Goal: Ask a question: Seek information or help from site administrators or community

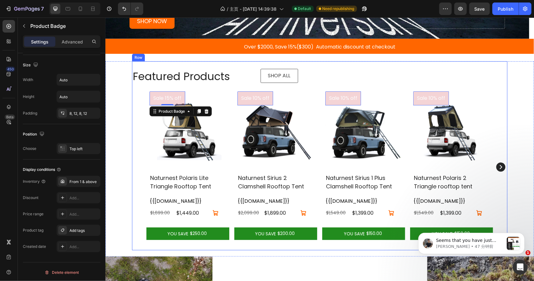
scroll to position [798, 0]
click at [501, 242] on p "Seems that you have just recently add a new tags to the product and the Product…" at bounding box center [470, 240] width 68 height 6
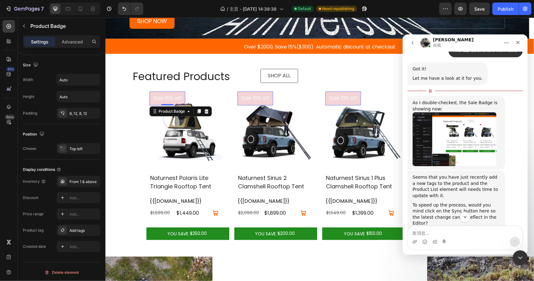
scroll to position [776, 0]
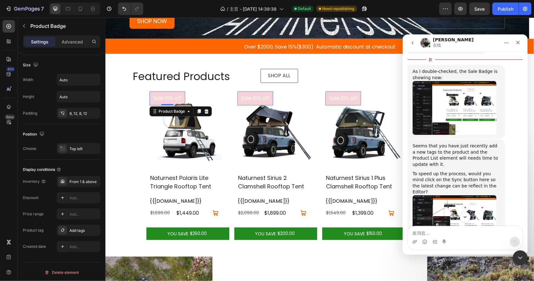
click at [443, 105] on img "Tony说…" at bounding box center [454, 108] width 84 height 54
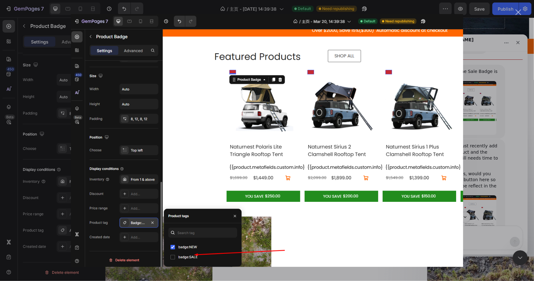
click at [519, 13] on div "关闭" at bounding box center [519, 12] width 6 height 6
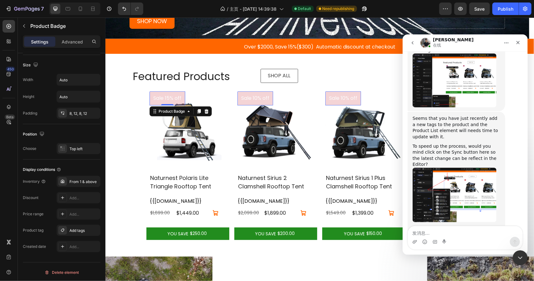
scroll to position [808, 0]
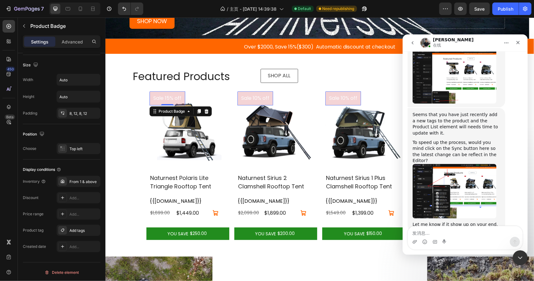
click at [455, 164] on img "Tony说…" at bounding box center [454, 191] width 84 height 54
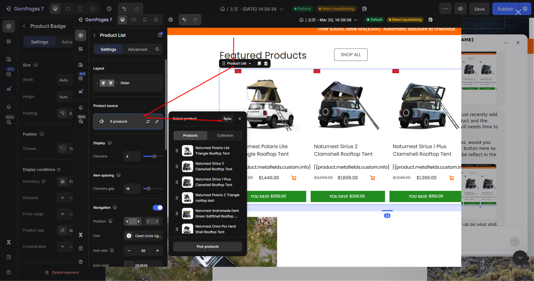
click at [516, 12] on div "关闭" at bounding box center [519, 12] width 6 height 6
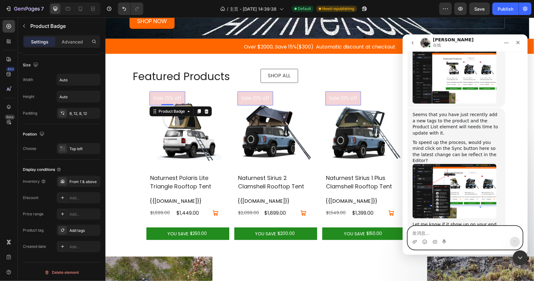
click at [440, 233] on textarea "发消息..." at bounding box center [465, 231] width 114 height 11
type textarea "Okay"
click at [513, 240] on icon "发送消息…" at bounding box center [514, 241] width 5 height 5
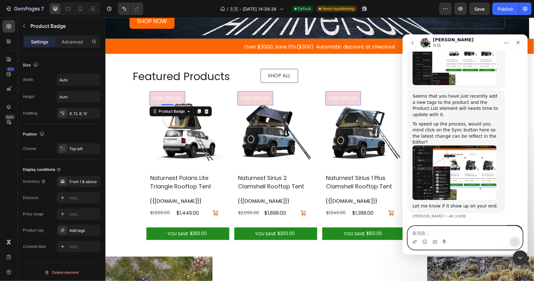
scroll to position [816, 0]
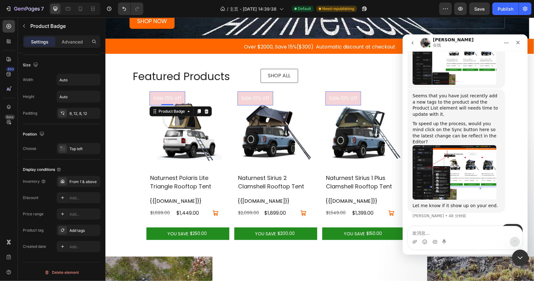
drag, startPoint x: 518, startPoint y: 256, endPoint x: 1025, endPoint y: 503, distance: 563.8
click at [518, 256] on icon "关闭 Intercom Messenger" at bounding box center [520, 257] width 8 height 8
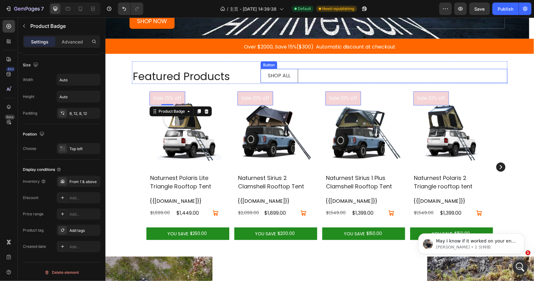
scroll to position [841, 0]
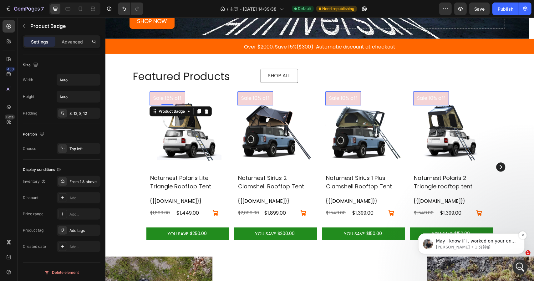
click at [475, 245] on p "Tony • 1 分钟前" at bounding box center [476, 247] width 81 height 6
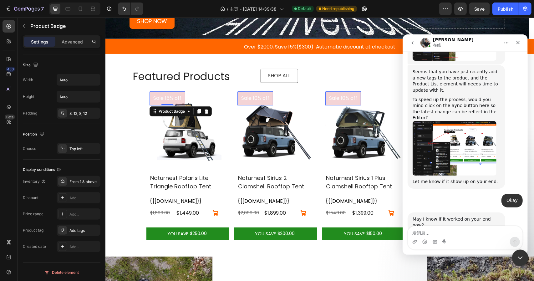
click at [516, 255] on icon "关闭 Intercom Messenger" at bounding box center [520, 257] width 8 height 8
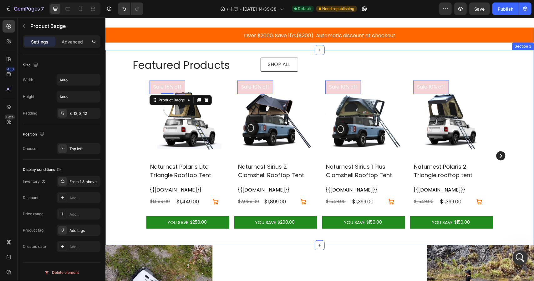
scroll to position [207, 0]
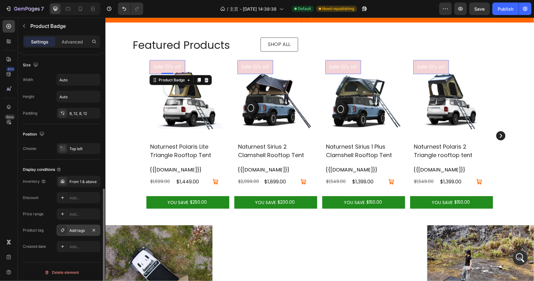
click at [73, 232] on div "Add tags" at bounding box center [79, 230] width 44 height 11
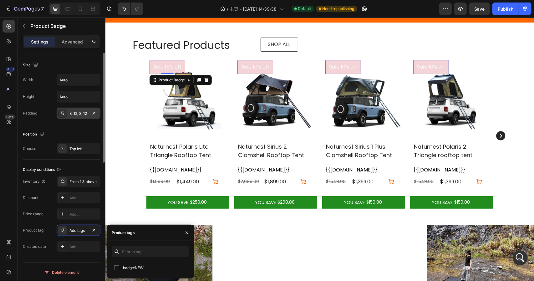
scroll to position [114, 0]
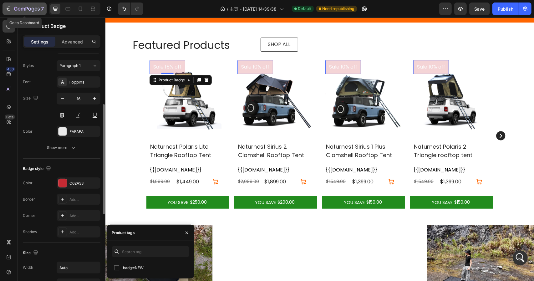
click at [18, 10] on icon "button" at bounding box center [19, 9] width 3 height 3
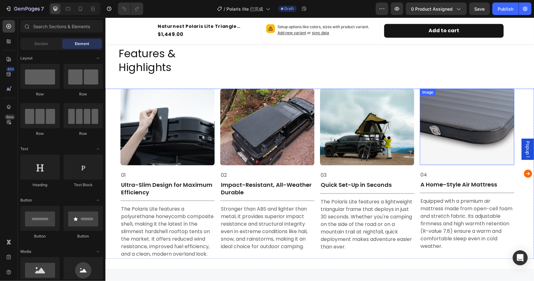
scroll to position [877, 0]
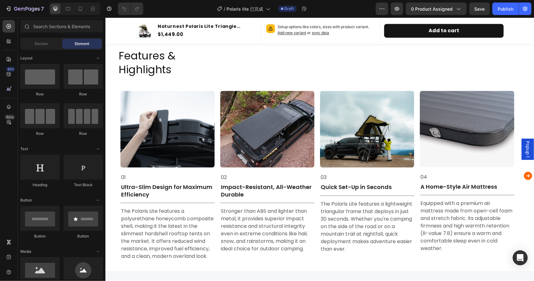
click at [524, 149] on span "Popup 1" at bounding box center [527, 149] width 6 height 16
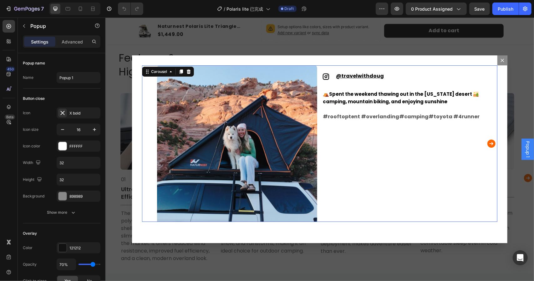
click at [486, 141] on icon "Carousel Next Arrow" at bounding box center [491, 143] width 10 height 13
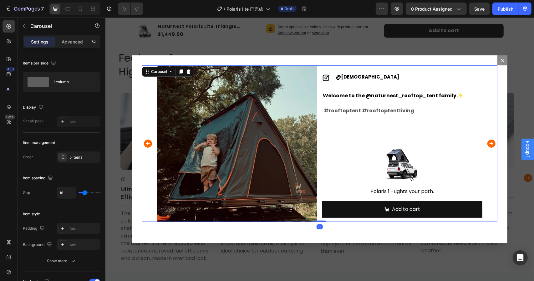
click at [486, 141] on icon "Carousel Next Arrow" at bounding box center [491, 143] width 10 height 13
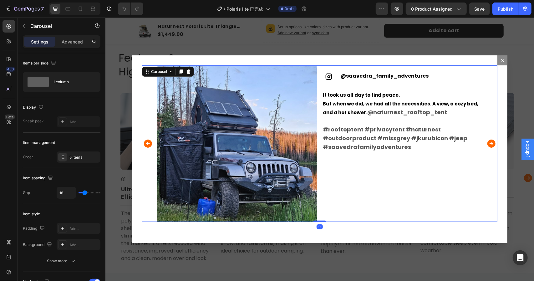
click at [486, 141] on icon "Carousel Next Arrow" at bounding box center [491, 143] width 10 height 13
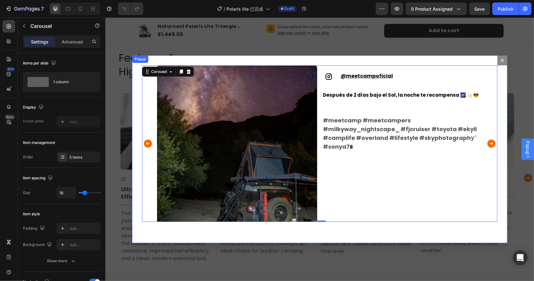
click at [500, 58] on icon "Dialog content" at bounding box center [502, 60] width 5 height 5
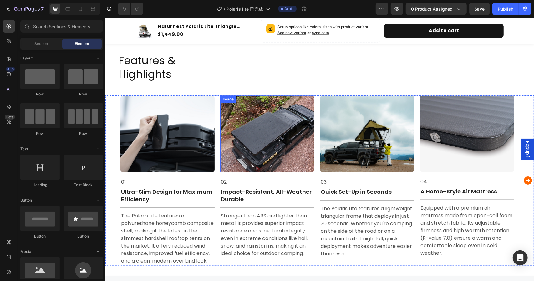
scroll to position [1002, 0]
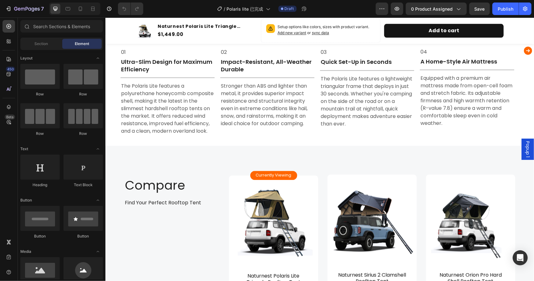
click at [526, 146] on div "Popup 1" at bounding box center [527, 148] width 13 height 21
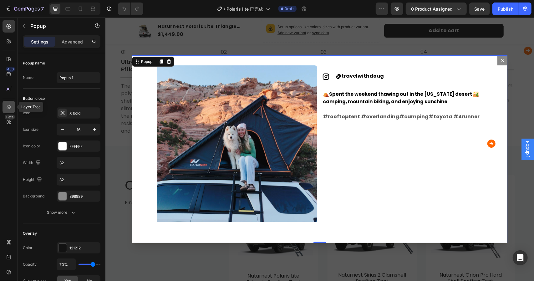
click at [6, 109] on icon at bounding box center [9, 107] width 6 height 6
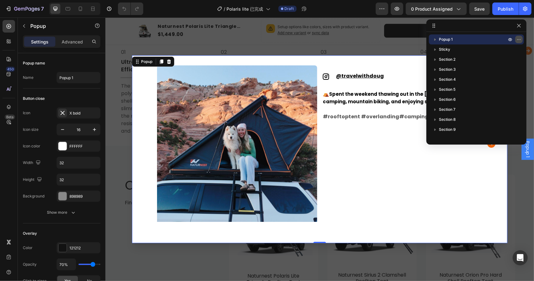
click at [518, 39] on icon "button" at bounding box center [518, 39] width 5 height 5
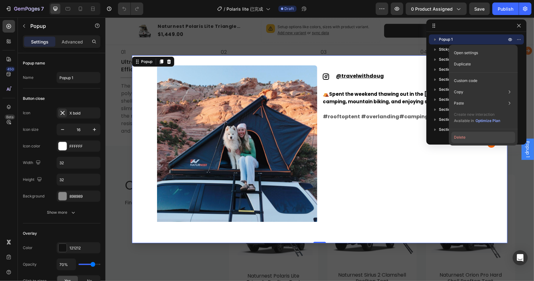
click at [467, 139] on button "Delete" at bounding box center [483, 137] width 64 height 11
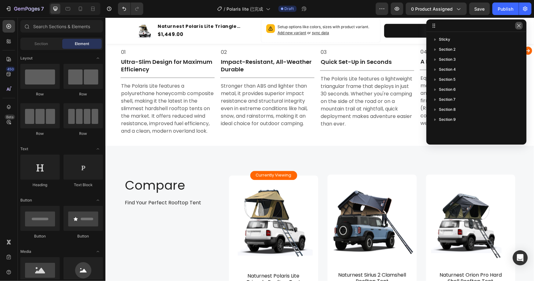
click at [519, 26] on icon "button" at bounding box center [518, 25] width 5 height 5
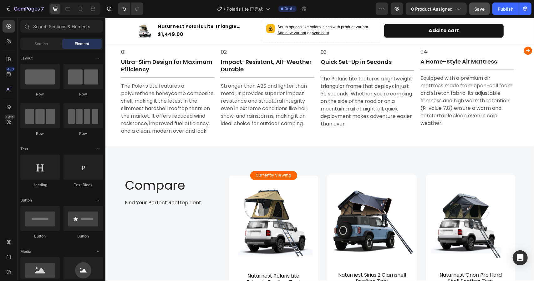
click at [481, 10] on span "Save" at bounding box center [480, 8] width 10 height 5
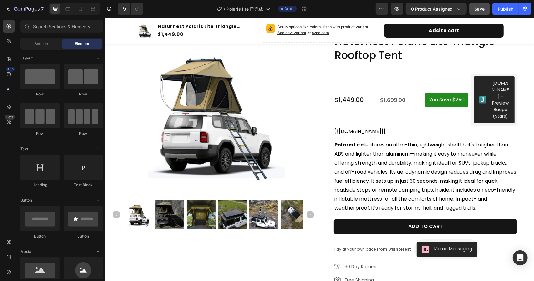
scroll to position [0, 0]
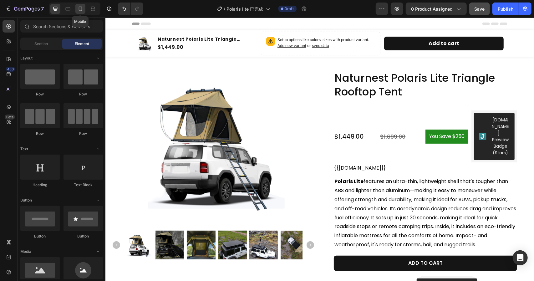
click at [80, 10] on icon at bounding box center [80, 9] width 6 height 6
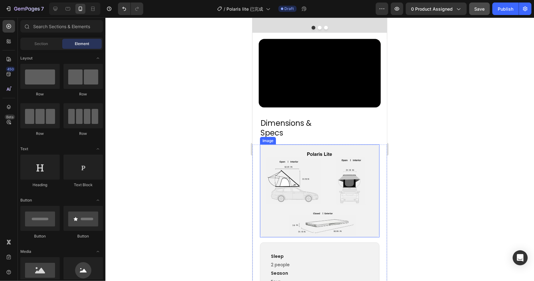
scroll to position [501, 0]
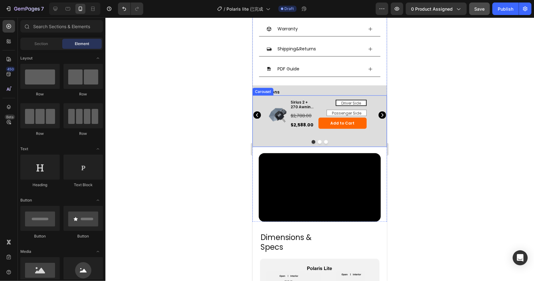
click at [381, 113] on icon "Carousel Next Arrow" at bounding box center [382, 115] width 2 height 4
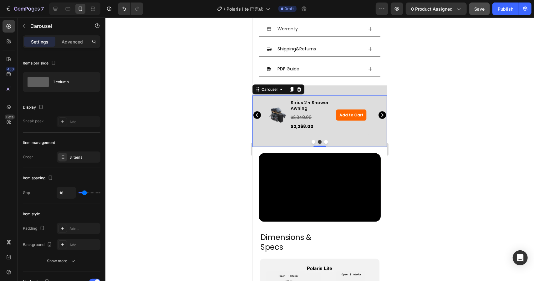
click at [381, 113] on icon "Carousel Next Arrow" at bounding box center [382, 115] width 2 height 4
click at [257, 111] on icon "Carousel Back Arrow" at bounding box center [257, 115] width 8 height 8
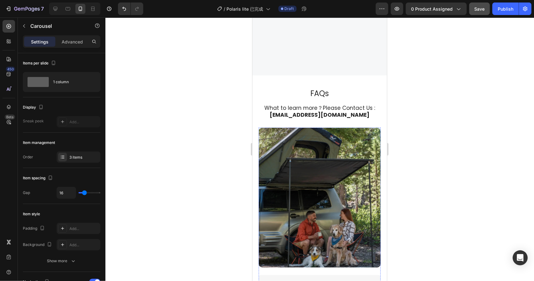
scroll to position [1689, 0]
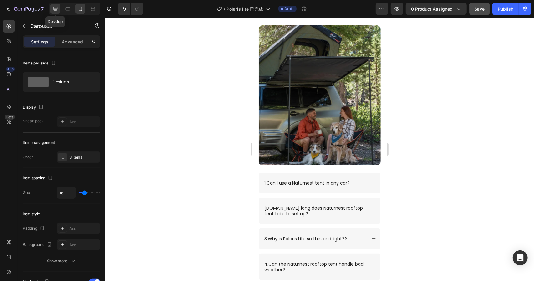
click at [55, 8] on icon at bounding box center [55, 9] width 6 height 6
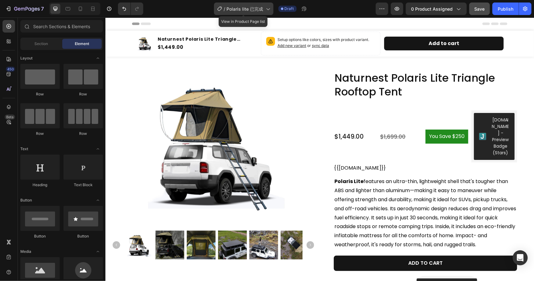
click at [249, 8] on span "Polaris lite 已完成" at bounding box center [245, 9] width 37 height 7
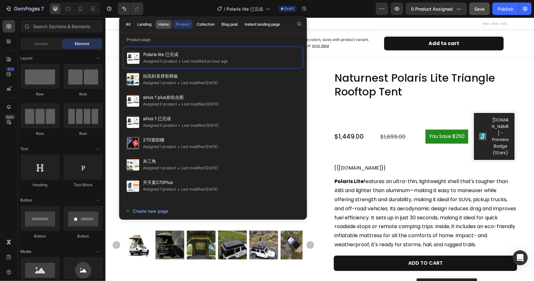
click at [161, 23] on div "Home" at bounding box center [163, 25] width 11 height 6
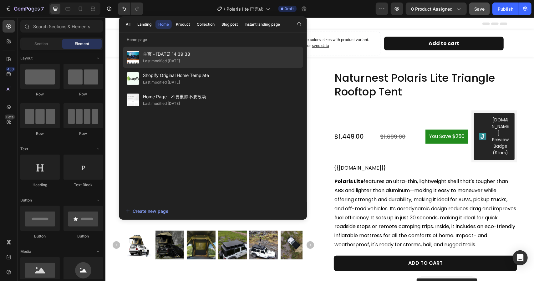
click at [211, 58] on div "主页 - [DATE] 14:39:38 Last modified [DATE]" at bounding box center [213, 57] width 180 height 21
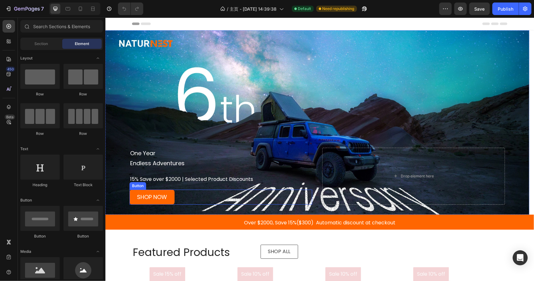
scroll to position [188, 0]
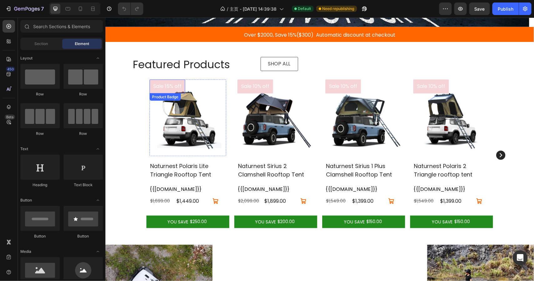
click at [158, 87] on pre "Sale 15% off" at bounding box center [167, 86] width 36 height 14
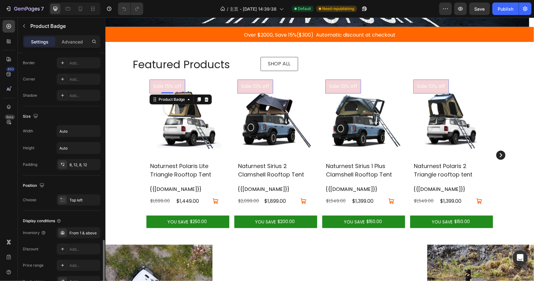
scroll to position [302, 0]
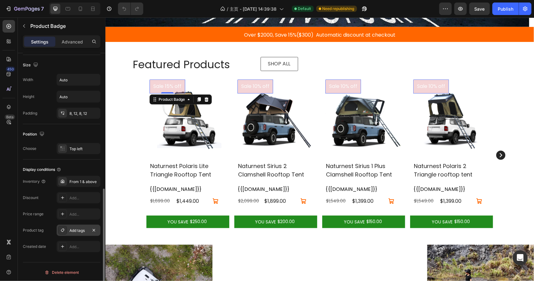
click at [71, 228] on div "Add tags" at bounding box center [78, 231] width 18 height 6
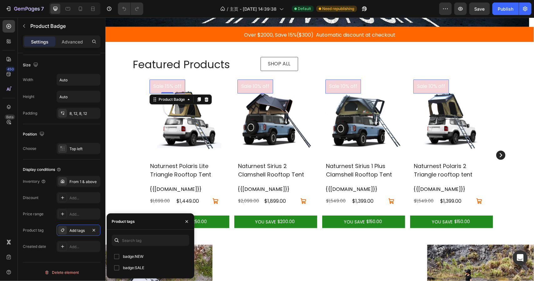
click at [116, 257] on input "checkbox" at bounding box center [116, 256] width 5 height 5
checkbox input "true"
click at [117, 269] on input "checkbox" at bounding box center [116, 267] width 5 height 5
checkbox input "true"
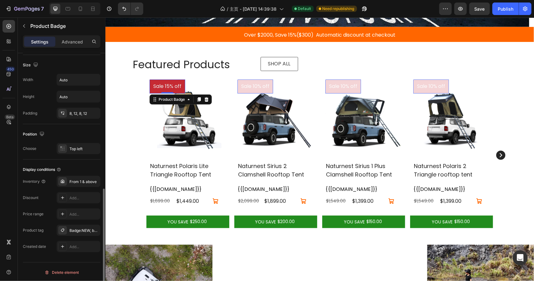
click at [25, 225] on div "Product tag" at bounding box center [33, 230] width 21 height 10
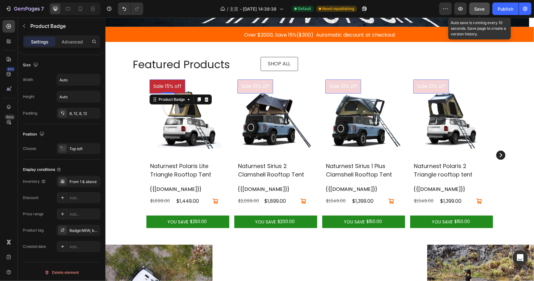
click at [482, 12] on div "Save" at bounding box center [480, 9] width 10 height 7
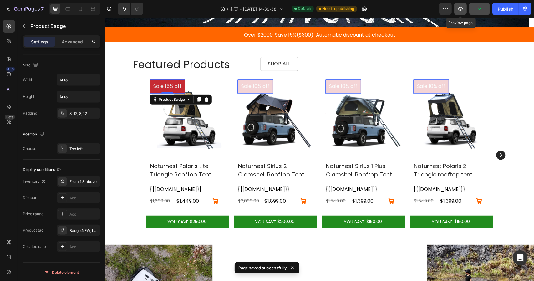
click at [462, 12] on button "button" at bounding box center [460, 9] width 13 height 13
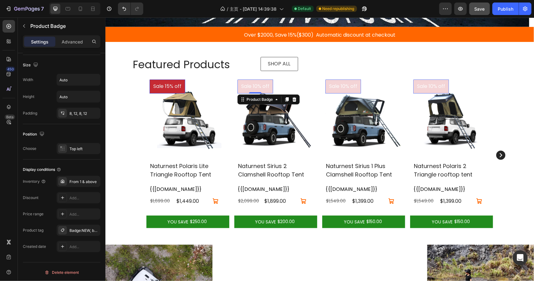
click at [257, 84] on pre "Sale 10% off" at bounding box center [255, 86] width 36 height 14
click at [72, 228] on div "Badge:NEW, badge:SALE" at bounding box center [78, 231] width 18 height 6
click at [14, 228] on div "450 Beta" at bounding box center [9, 128] width 13 height 216
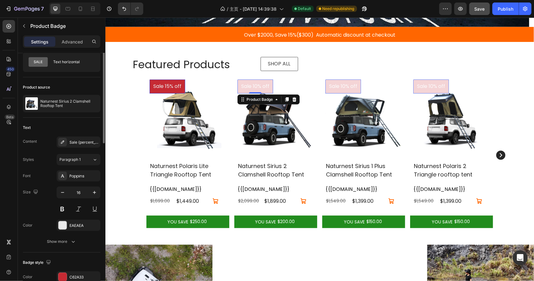
scroll to position [0, 0]
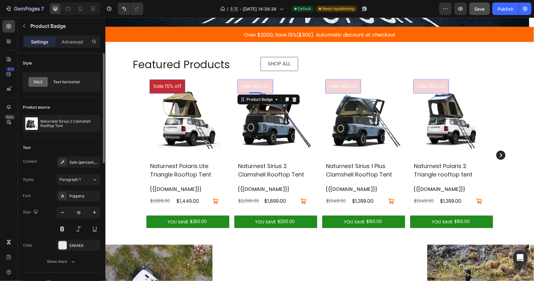
click at [74, 154] on div "Text Content Sale {percent_discount} off Styles Paragraph 1 Font Poppins Size 1…" at bounding box center [62, 205] width 78 height 135
click at [77, 162] on div "Sale {percent_discount} off" at bounding box center [83, 163] width 29 height 6
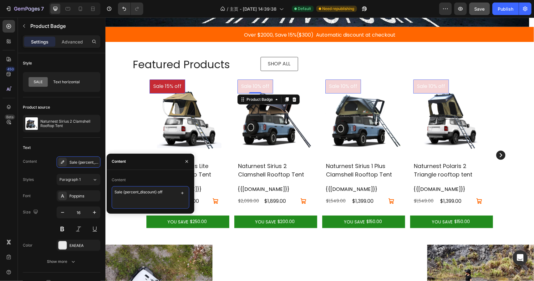
click at [168, 193] on textarea "Sale {percent_discount} off" at bounding box center [151, 197] width 78 height 23
click at [185, 192] on button "button" at bounding box center [182, 193] width 9 height 9
click at [167, 190] on textarea "Sale {percent_discount} off" at bounding box center [151, 197] width 78 height 23
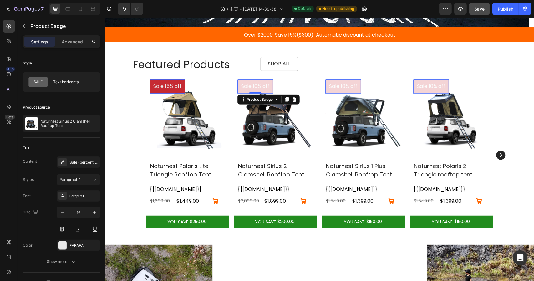
click at [8, 172] on div "450 Beta" at bounding box center [9, 128] width 13 height 216
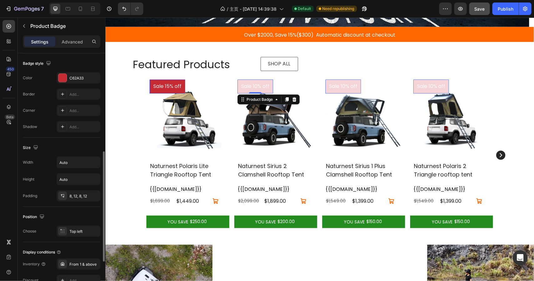
scroll to position [302, 0]
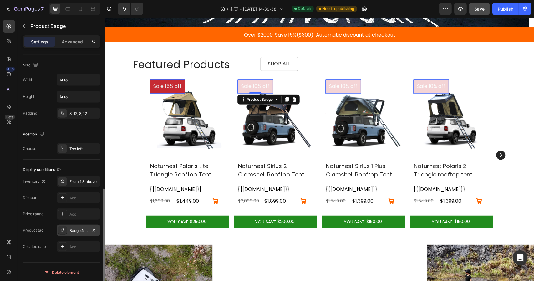
click at [79, 231] on div "Badge:NEW, badge:SALE" at bounding box center [78, 231] width 18 height 6
click at [28, 227] on div "Product tag" at bounding box center [33, 230] width 21 height 6
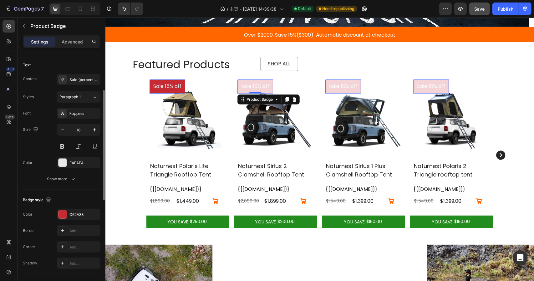
scroll to position [0, 0]
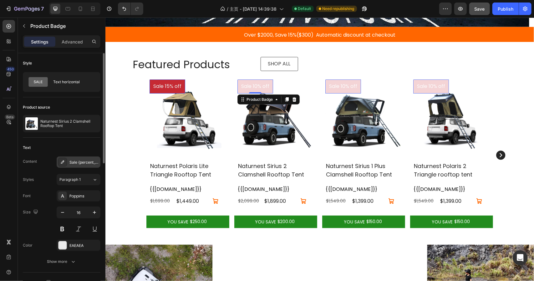
click at [79, 160] on div "Sale {percent_discount} off" at bounding box center [83, 163] width 29 height 6
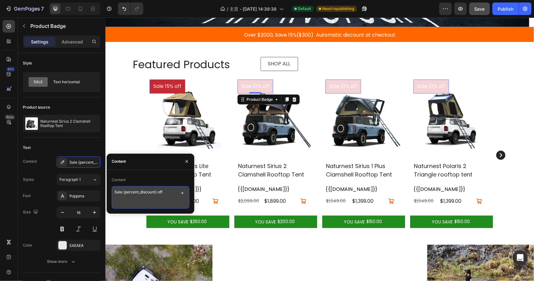
click at [135, 195] on textarea "Sale {percent_discount} off" at bounding box center [151, 197] width 78 height 23
drag, startPoint x: 138, startPoint y: 192, endPoint x: 127, endPoint y: 193, distance: 10.6
click at [127, 193] on textarea "Sale {percent_discount} off" at bounding box center [151, 197] width 78 height 23
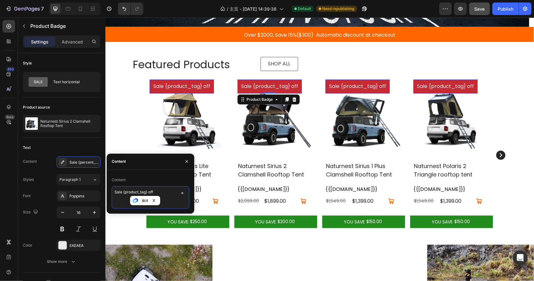
click at [123, 193] on textarea "Sale {product_tag} off" at bounding box center [151, 197] width 78 height 23
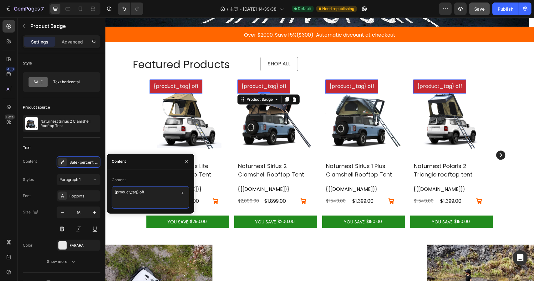
click at [156, 189] on textarea "{product_tag} off" at bounding box center [151, 197] width 78 height 23
type textarea "{product_tag}"
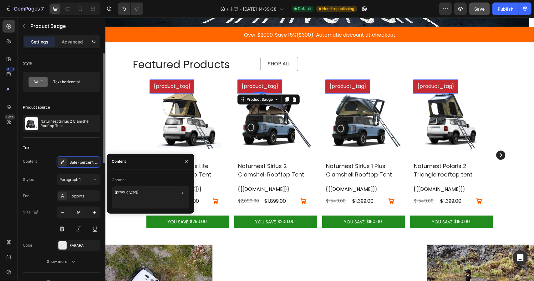
click at [81, 140] on div "Text Content Sale {percent_discount} off Styles Paragraph 1 Font Poppins Size 1…" at bounding box center [62, 205] width 78 height 135
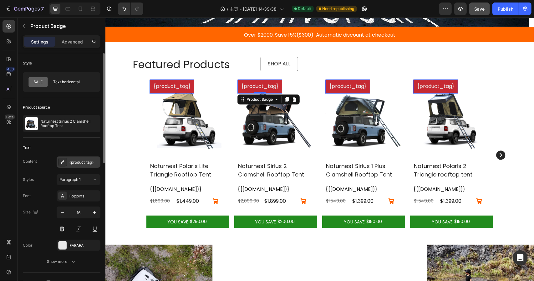
click at [76, 163] on div "{product_tag}" at bounding box center [83, 163] width 29 height 6
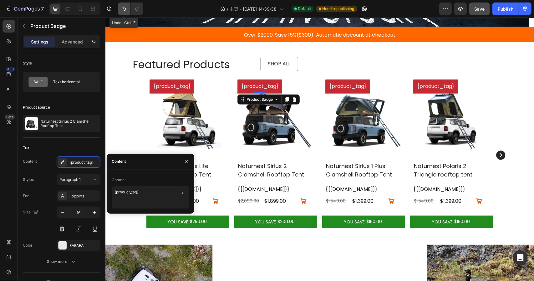
click at [125, 8] on icon "Undo/Redo" at bounding box center [124, 9] width 6 height 6
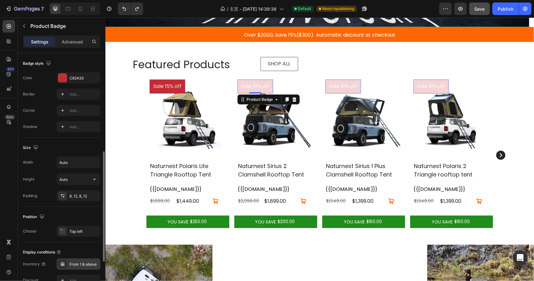
scroll to position [302, 0]
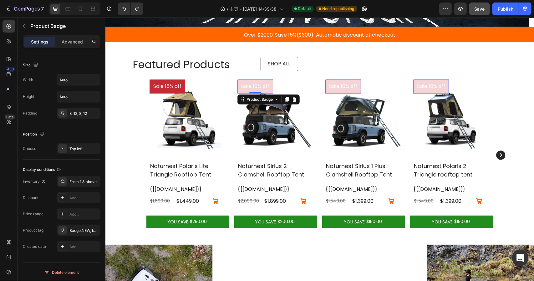
click at [522, 257] on icon "Open Intercom Messenger" at bounding box center [519, 258] width 7 height 8
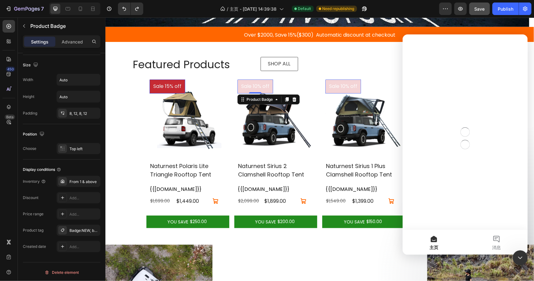
scroll to position [0, 0]
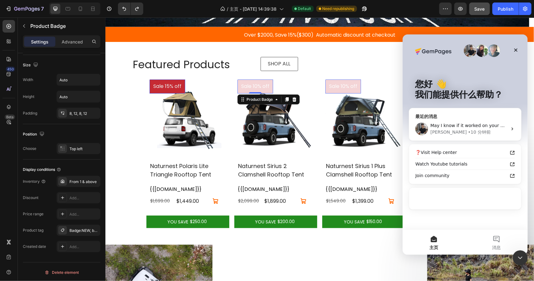
click at [468, 129] on div "• 10 分钟前" at bounding box center [479, 132] width 23 height 7
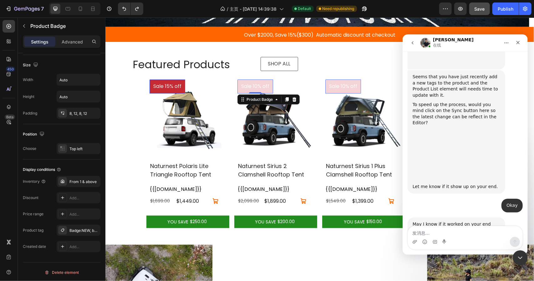
click at [439, 232] on textarea "发消息..." at bounding box center [465, 231] width 114 height 11
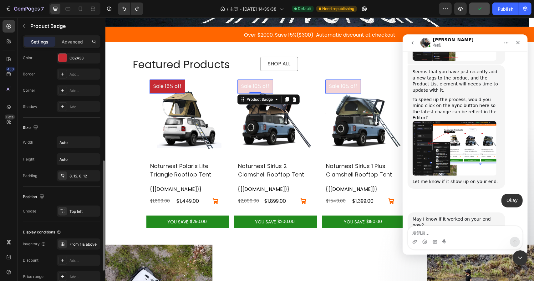
scroll to position [302, 0]
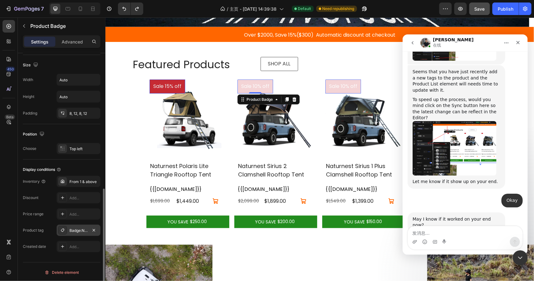
click at [73, 231] on div "Badge:NEW, badge:SALE" at bounding box center [78, 231] width 18 height 6
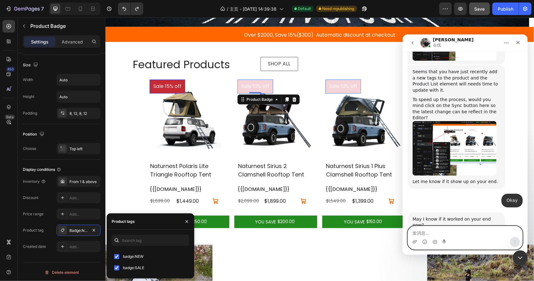
click at [439, 231] on textarea "发消息..." at bounding box center [465, 231] width 114 height 11
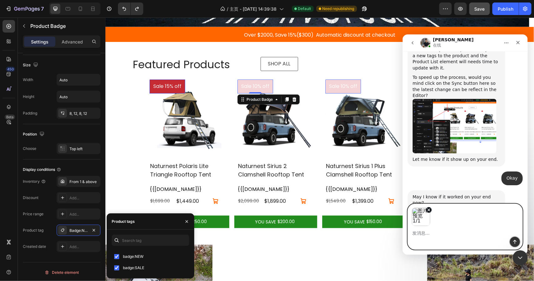
click at [514, 241] on icon "发送消息…" at bounding box center [514, 242] width 3 height 4
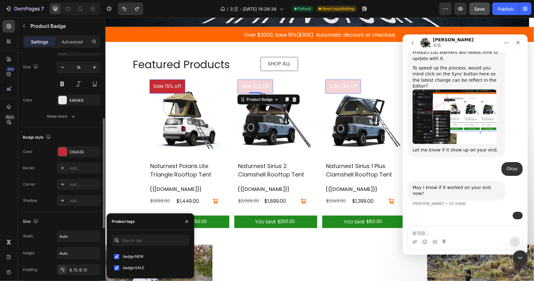
scroll to position [0, 0]
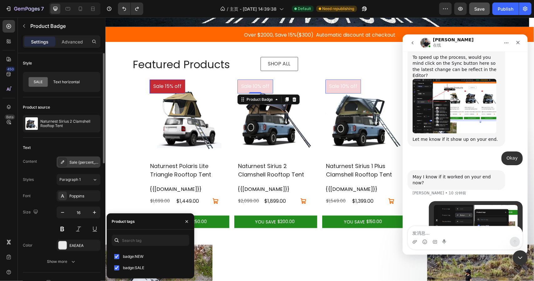
click at [79, 163] on div "Sale {percent_discount} off" at bounding box center [83, 163] width 29 height 6
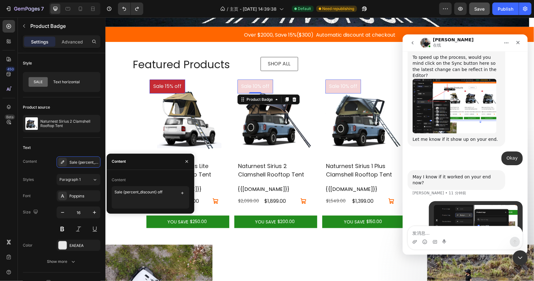
click at [430, 230] on textarea "发消息..." at bounding box center [465, 231] width 114 height 11
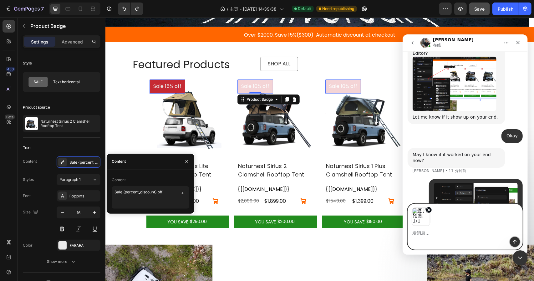
click at [518, 241] on button "发送消息…" at bounding box center [515, 241] width 10 height 10
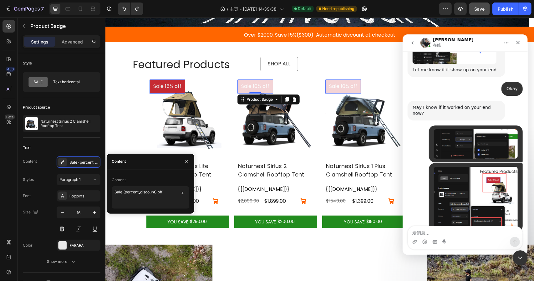
scroll to position [984, 0]
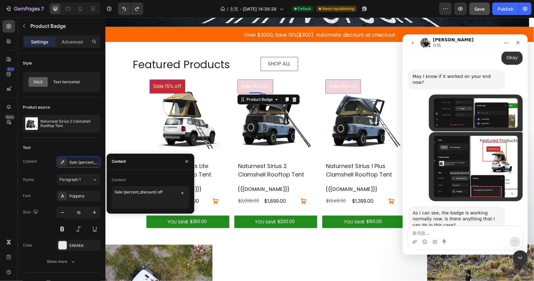
paste textarea "What should I fill in the content section to display the product label, now it …"
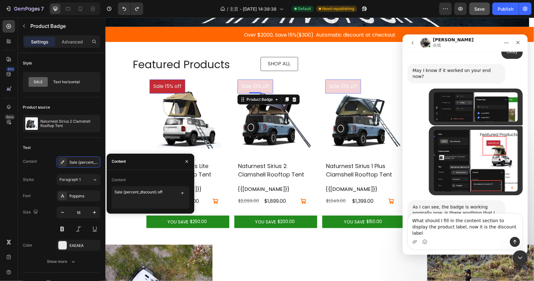
scroll to position [990, 0]
type textarea "What should I fill in the content section to display the product label, now it …"
click at [511, 239] on button "发送消息…" at bounding box center [515, 241] width 10 height 10
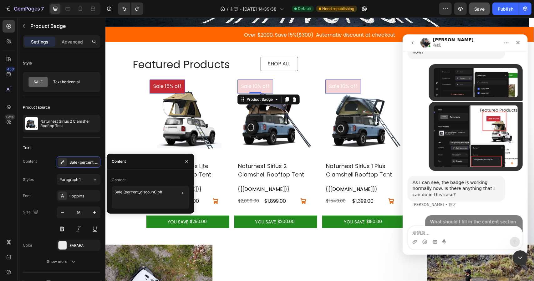
scroll to position [1014, 0]
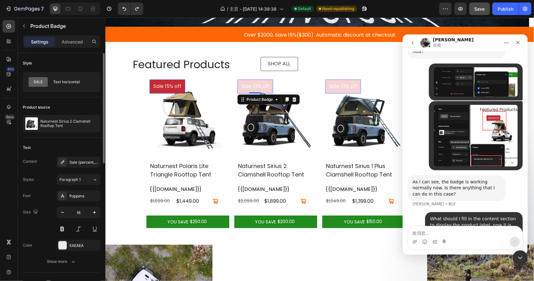
click at [63, 146] on div "Text" at bounding box center [62, 148] width 78 height 10
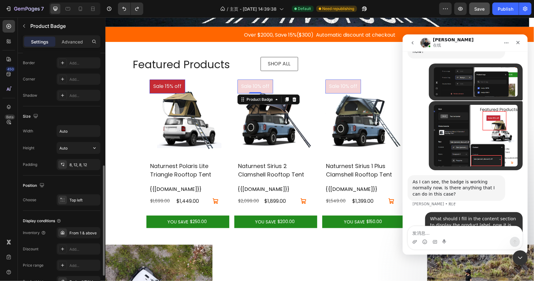
scroll to position [0, 0]
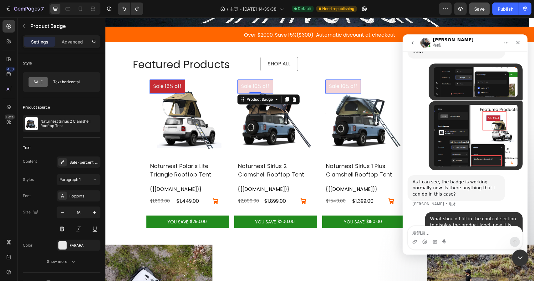
click at [516, 258] on icon "关闭 Intercom Messenger" at bounding box center [520, 257] width 8 height 8
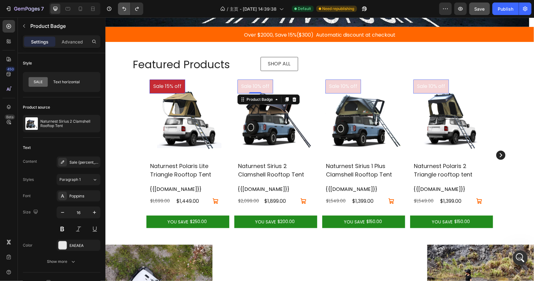
scroll to position [1039, 0]
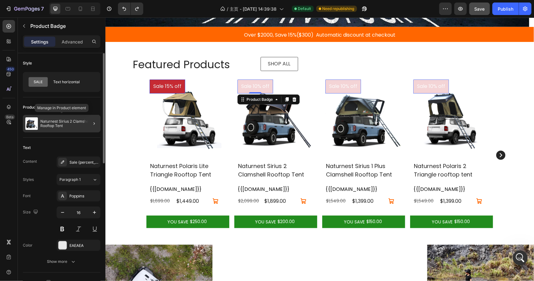
click at [81, 121] on p "Naturnest Sirius 2 Clamshell Rooftop Tent" at bounding box center [69, 123] width 58 height 9
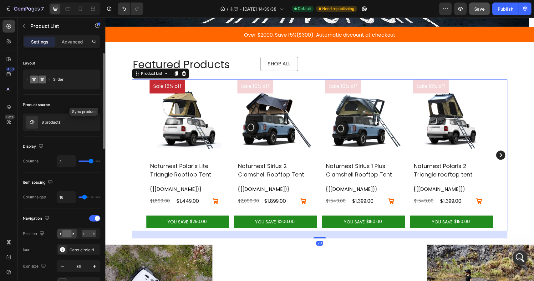
click at [0, 0] on button "button" at bounding box center [0, 0] width 0 height 0
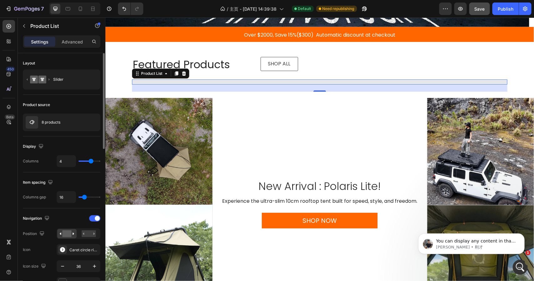
scroll to position [1058, 0]
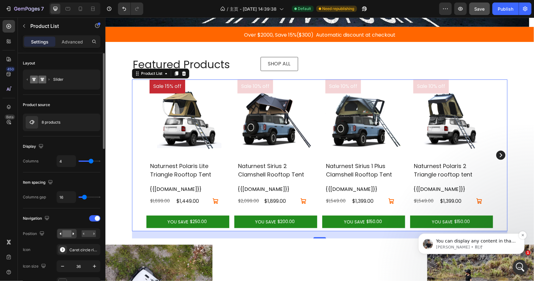
click at [463, 244] on p "You can display any content in that label as you want. So that only when the pr…" at bounding box center [476, 241] width 81 height 6
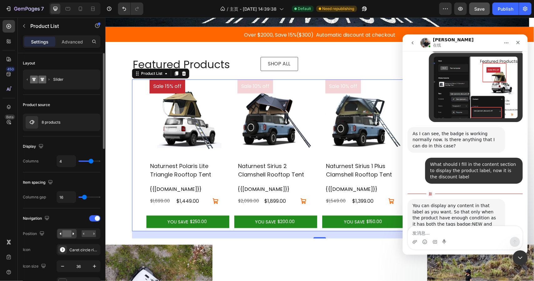
scroll to position [1068, 0]
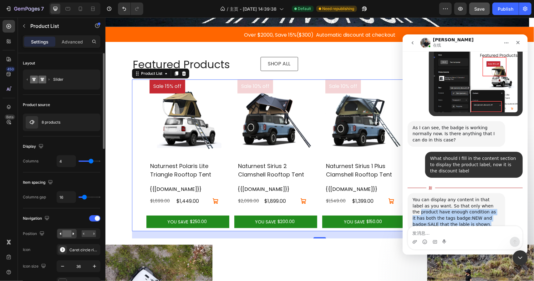
drag, startPoint x: 412, startPoint y: 194, endPoint x: 491, endPoint y: 206, distance: 79.9
click at [491, 206] on div "You can display any content in that label as you want. So that only when the pr…" at bounding box center [456, 212] width 98 height 38
click at [467, 199] on div "You can display any content in that label as you want. So that only when the pr…" at bounding box center [456, 211] width 88 height 31
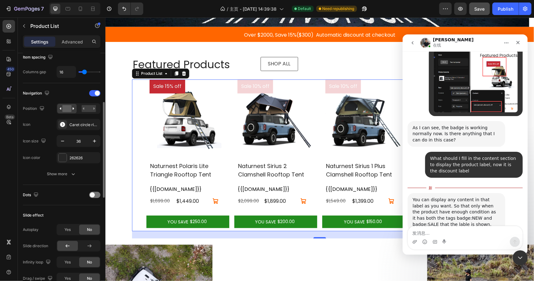
scroll to position [0, 0]
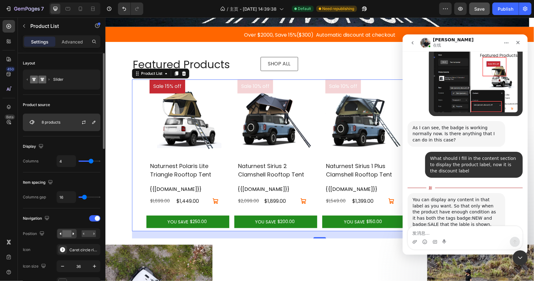
click at [63, 125] on div "8 products" at bounding box center [62, 123] width 78 height 18
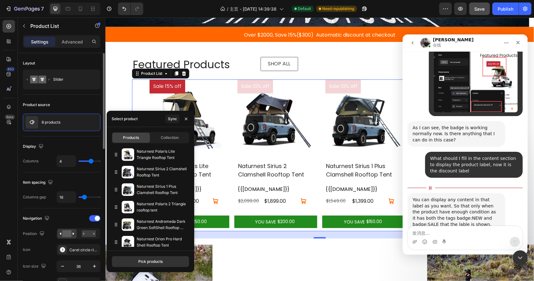
click at [56, 144] on div "Display" at bounding box center [62, 146] width 78 height 10
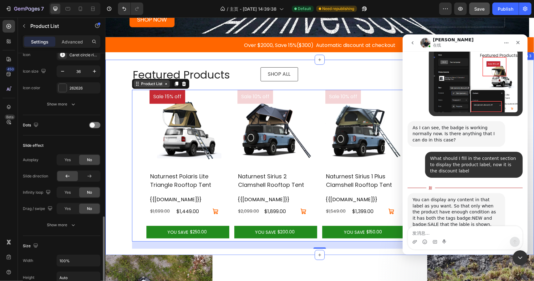
scroll to position [156, 0]
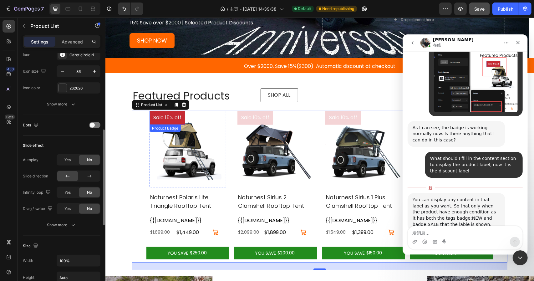
click at [154, 120] on pre "Sale 15% off" at bounding box center [167, 117] width 36 height 14
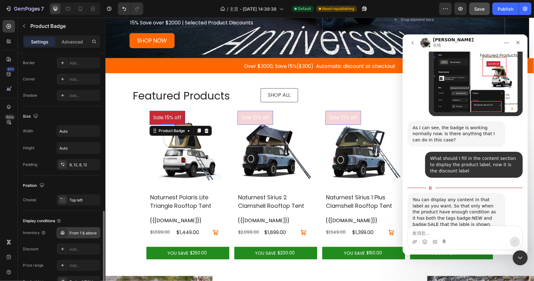
scroll to position [302, 0]
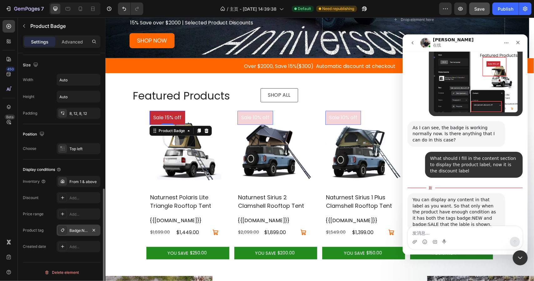
click at [74, 228] on div "Badge:NEW, badge:SALE" at bounding box center [78, 231] width 18 height 6
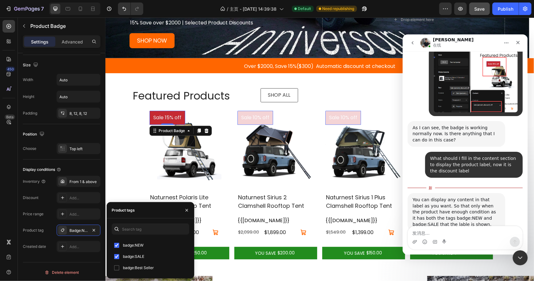
click at [118, 266] on input "checkbox" at bounding box center [116, 267] width 5 height 5
checkbox input "true"
click at [32, 256] on div "Display conditions Inventory From 1 & above Discount Add... Price range Add... …" at bounding box center [62, 209] width 78 height 98
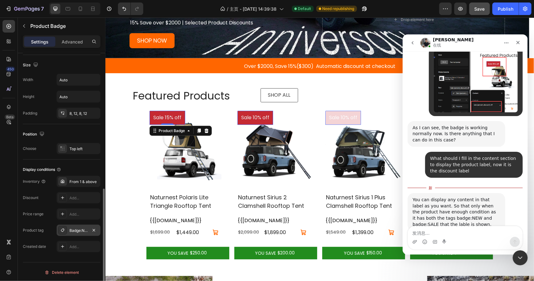
click at [72, 231] on div "Badge:NEW, badge:SALE, badge:Best Seller" at bounding box center [78, 231] width 18 height 6
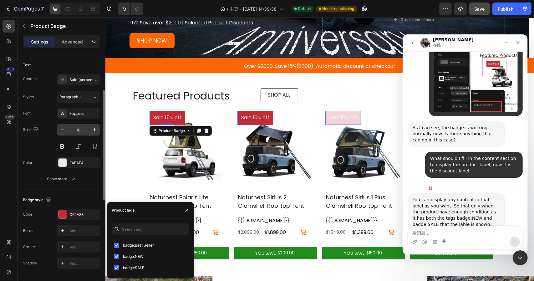
scroll to position [0, 0]
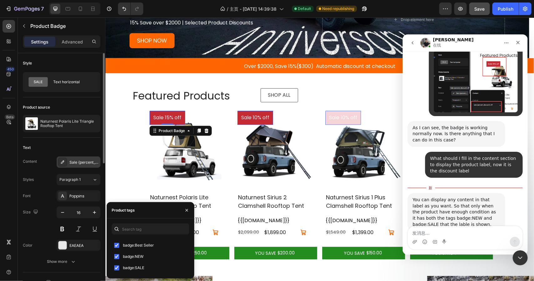
click at [71, 160] on div "Sale {percent_discount} off" at bounding box center [83, 163] width 29 height 6
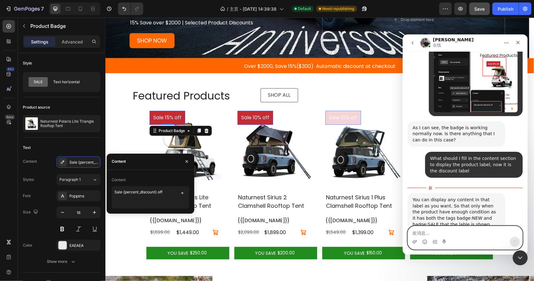
click at [419, 232] on textarea "发消息..." at bounding box center [465, 231] width 114 height 11
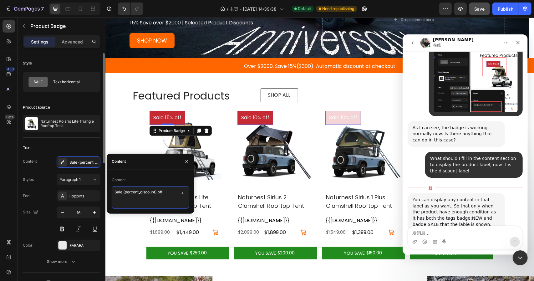
drag, startPoint x: 171, startPoint y: 191, endPoint x: 88, endPoint y: 189, distance: 83.2
click at [88, 189] on div "450 Beta Sections(18) Elements(83) Section Element Hero Section Product Detail …" at bounding box center [52, 149] width 105 height 263
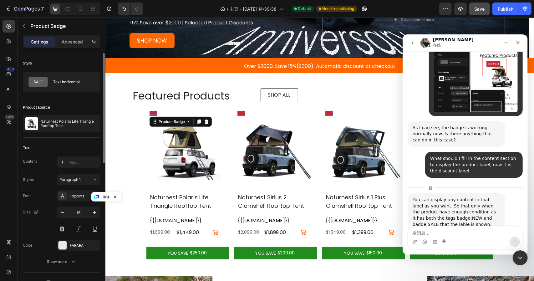
click at [80, 145] on div "Text" at bounding box center [62, 148] width 78 height 10
click at [518, 262] on div "关闭 Intercom Messenger" at bounding box center [519, 256] width 15 height 15
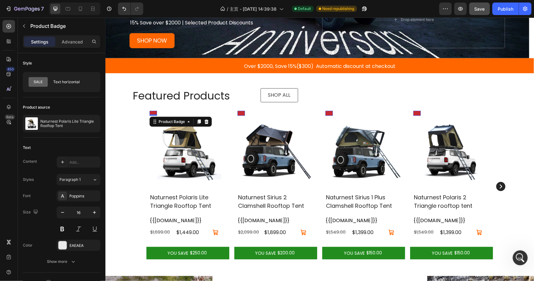
click at [479, 11] on span "Save" at bounding box center [480, 8] width 10 height 5
click at [463, 8] on icon "button" at bounding box center [460, 9] width 6 height 6
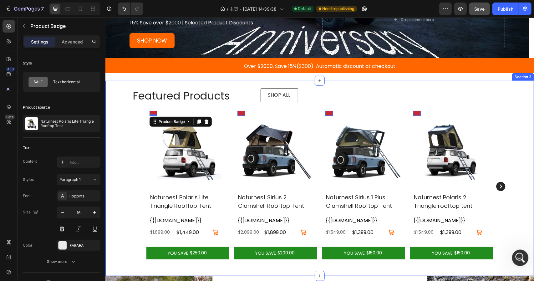
click at [520, 252] on div "打开 Intercom Messenger" at bounding box center [519, 257] width 21 height 21
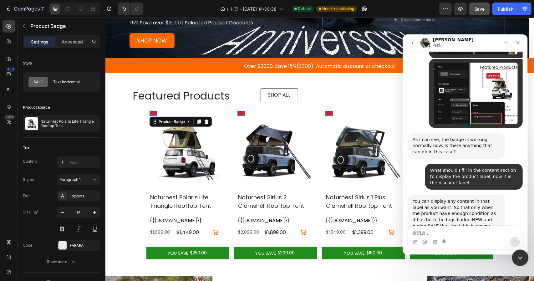
scroll to position [1058, 0]
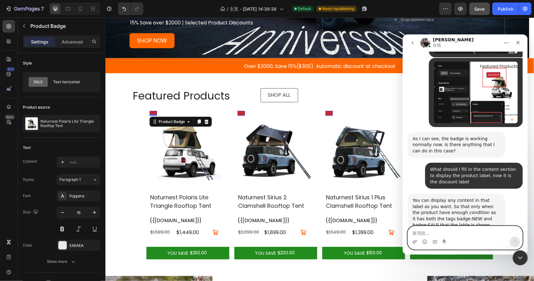
click at [449, 231] on textarea "发消息..." at bounding box center [465, 231] width 114 height 11
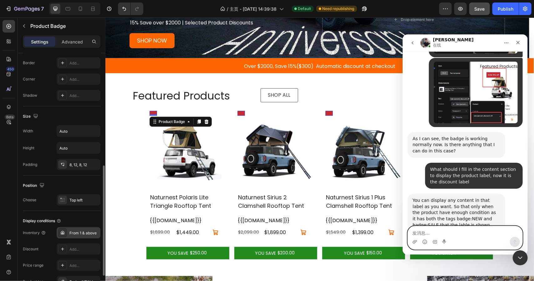
scroll to position [302, 0]
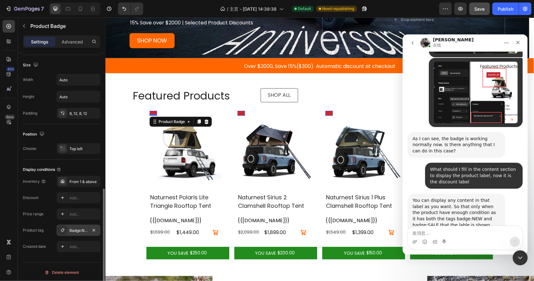
click at [81, 228] on div "Badge:NEW, badge:SALE, badge:Best Seller" at bounding box center [78, 231] width 18 height 6
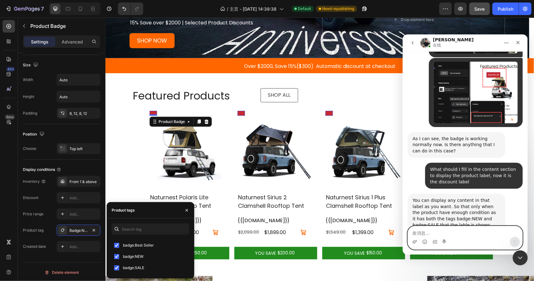
click at [430, 233] on textarea "发消息..." at bounding box center [465, 231] width 114 height 11
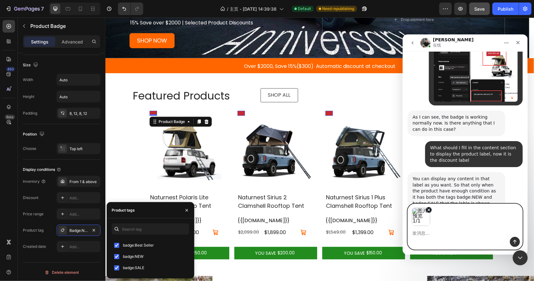
scroll to position [1080, 0]
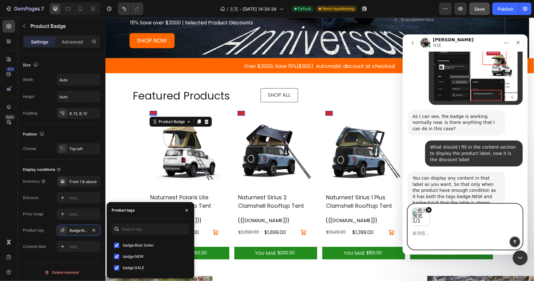
click at [512, 240] on icon "发送消息…" at bounding box center [514, 241] width 5 height 5
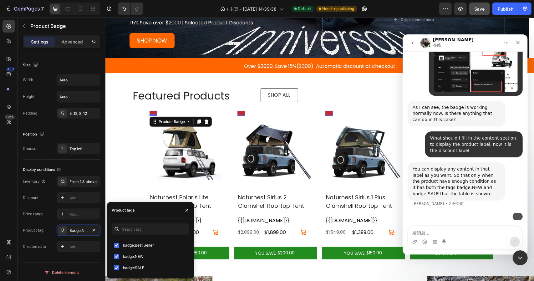
scroll to position [1140, 0]
click at [475, 235] on textarea "发消息..." at bounding box center [465, 231] width 114 height 11
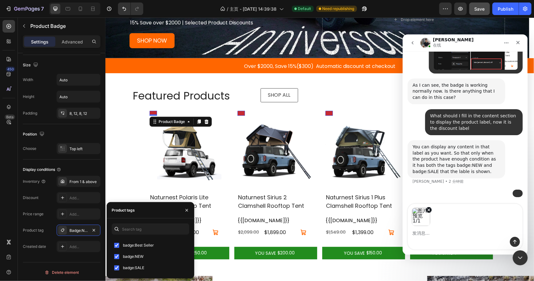
scroll to position [1162, 0]
click at [509, 239] on div "Intercom Messenger" at bounding box center [465, 241] width 114 height 10
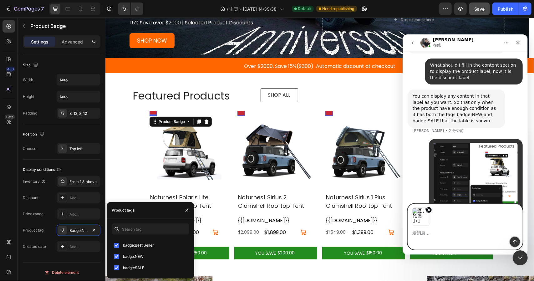
click at [517, 239] on button "发送消息…" at bounding box center [515, 241] width 10 height 10
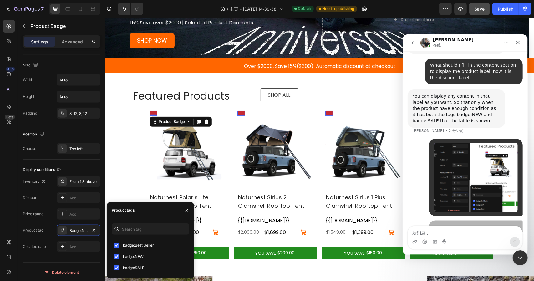
scroll to position [1180, 0]
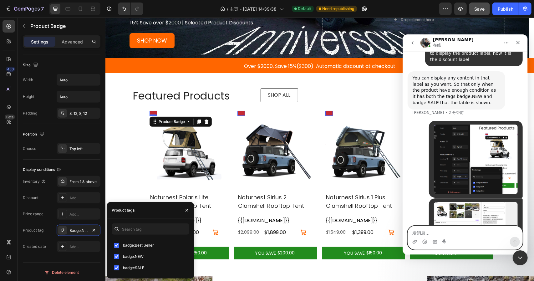
paste textarea "I checked it, but it still doesn't show up."
type textarea "I checked it, but it still doesn't show up."
click at [516, 242] on icon "发送消息…" at bounding box center [514, 241] width 5 height 5
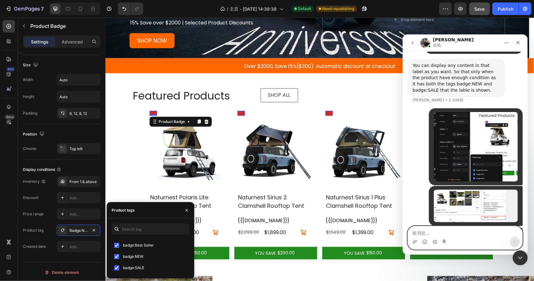
scroll to position [1194, 0]
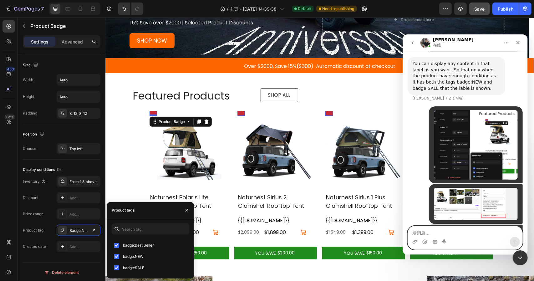
click at [480, 234] on textarea "发消息..." at bounding box center [465, 231] width 114 height 11
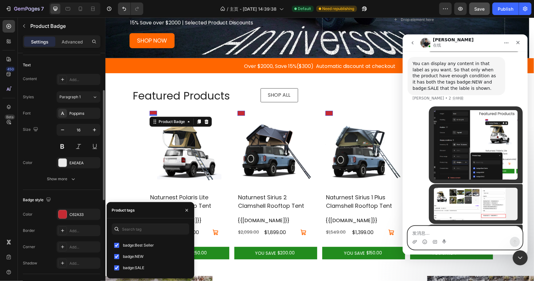
scroll to position [0, 0]
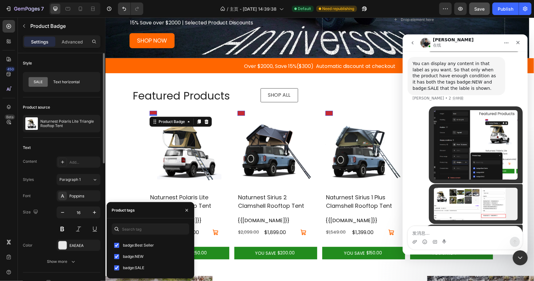
click at [83, 144] on div "Text" at bounding box center [62, 148] width 78 height 10
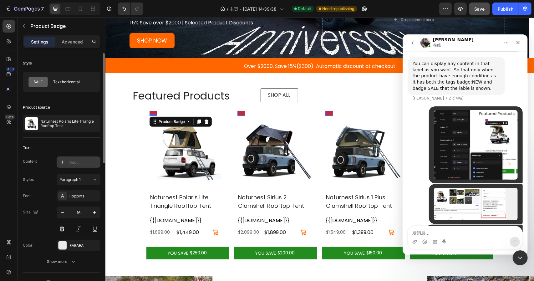
click at [78, 158] on div "Add..." at bounding box center [79, 161] width 44 height 11
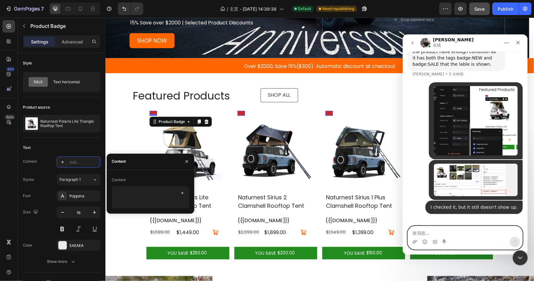
click at [469, 233] on textarea "发消息..." at bounding box center [465, 231] width 114 height 11
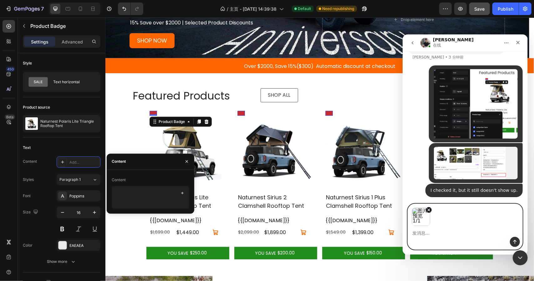
scroll to position [1217, 0]
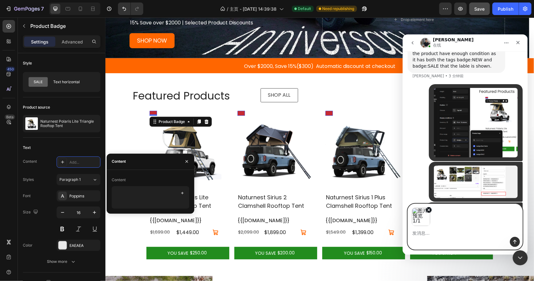
paste textarea "What kind of instructions do I need to write here?"
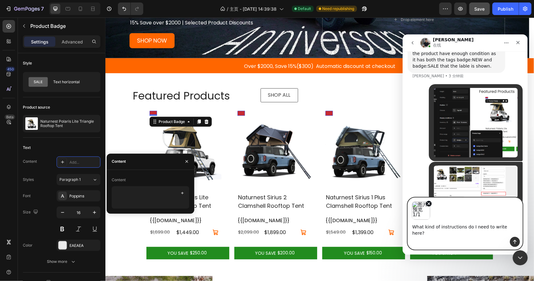
scroll to position [1241, 0]
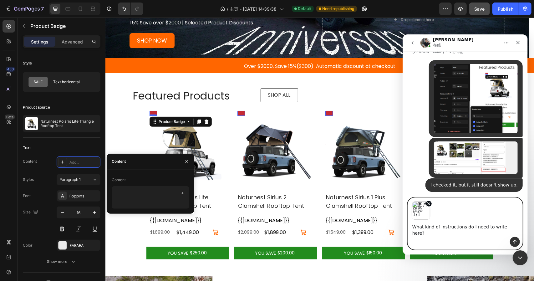
type textarea "What kind of instructions do I need to write here?"
click at [513, 242] on icon "发送消息…" at bounding box center [514, 241] width 5 height 5
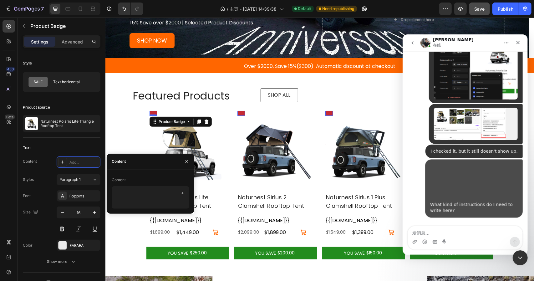
scroll to position [1277, 0]
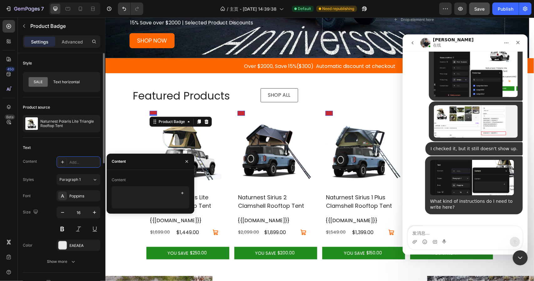
click at [88, 144] on div "Text" at bounding box center [62, 148] width 78 height 10
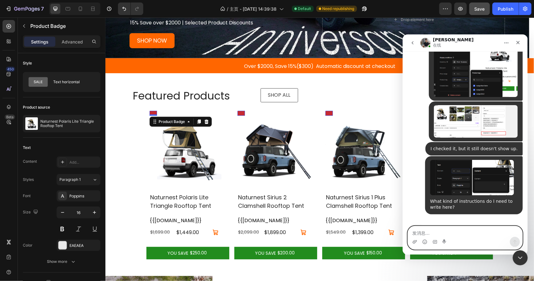
click at [438, 229] on textarea "发消息..." at bounding box center [465, 231] width 114 height 11
click at [429, 231] on textarea "发消息..." at bounding box center [465, 231] width 114 height 11
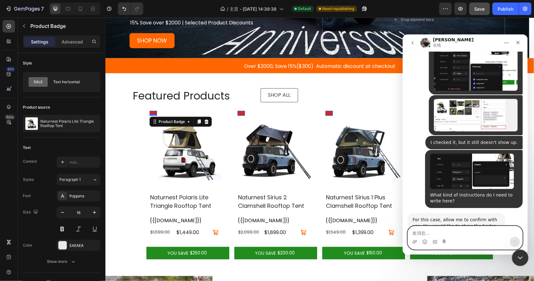
scroll to position [1290, 0]
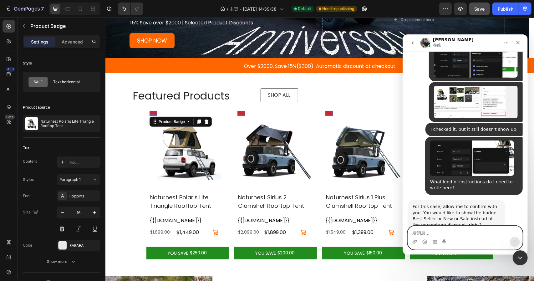
click at [447, 231] on textarea "发消息..." at bounding box center [465, 231] width 114 height 11
type textarea "Yes"
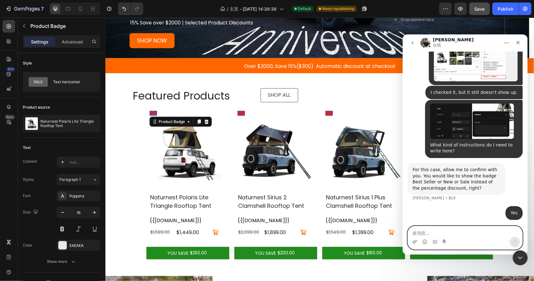
scroll to position [1333, 0]
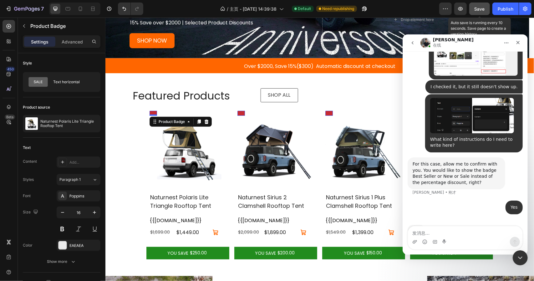
click at [473, 11] on button "Save" at bounding box center [479, 9] width 21 height 13
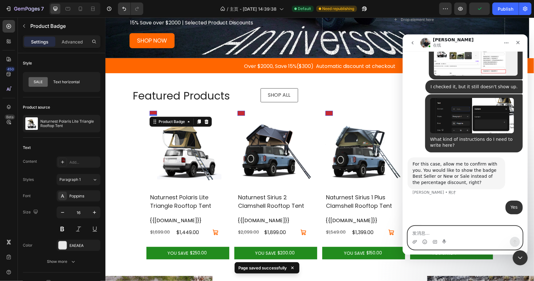
click at [455, 232] on textarea "发消息..." at bounding box center [465, 231] width 114 height 11
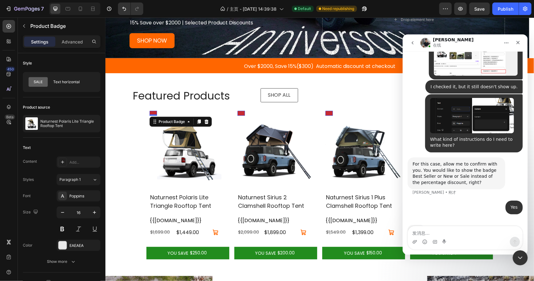
click at [425, 41] on img "Intercom Messenger" at bounding box center [425, 43] width 10 height 10
click at [439, 40] on h1 "Tony" at bounding box center [453, 39] width 41 height 5
click at [411, 41] on icon "go back" at bounding box center [412, 42] width 5 height 5
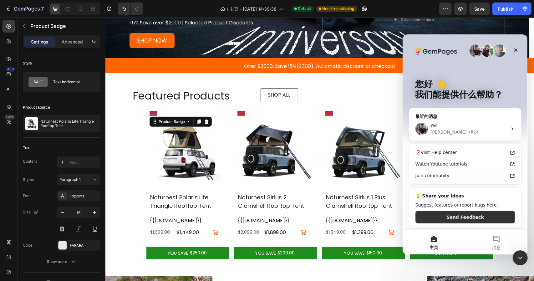
scroll to position [0, 0]
click at [463, 135] on div "Yes Tony • 刚才" at bounding box center [465, 128] width 112 height 23
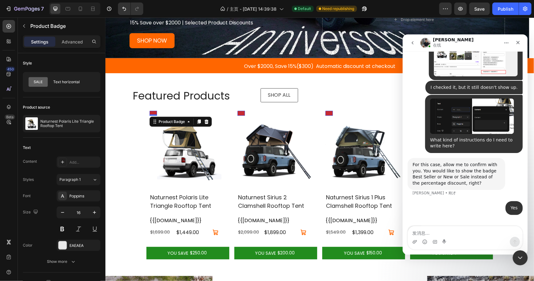
scroll to position [1333, 0]
click at [514, 257] on div "关闭 Intercom Messenger" at bounding box center [519, 256] width 15 height 15
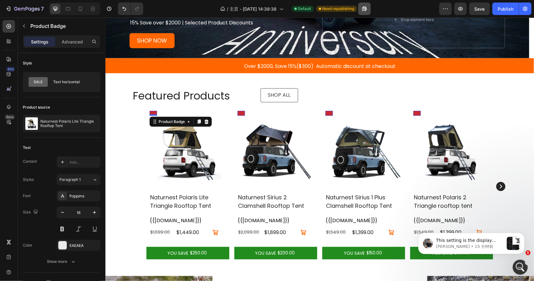
scroll to position [0, 0]
click at [477, 246] on p "Tony • 16 分钟前" at bounding box center [470, 246] width 68 height 6
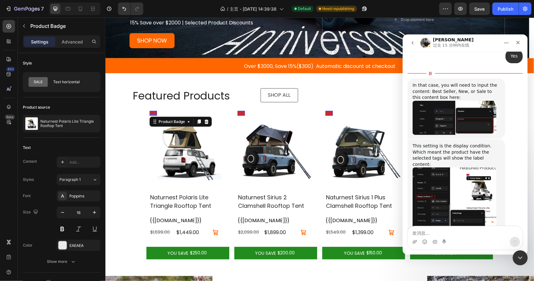
scroll to position [1497, 0]
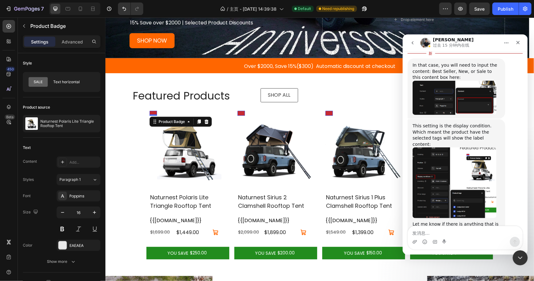
click at [454, 234] on textarea "发消息..." at bounding box center [465, 231] width 114 height 11
type textarea "Okay, let me try it"
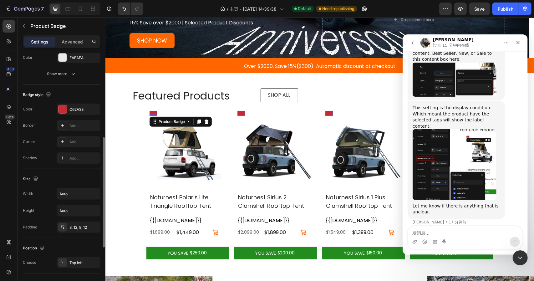
scroll to position [302, 0]
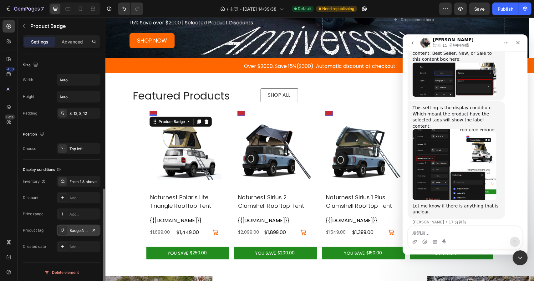
click at [69, 227] on div "Badge:NEW, badge:SALE, badge:Best Seller" at bounding box center [79, 230] width 44 height 11
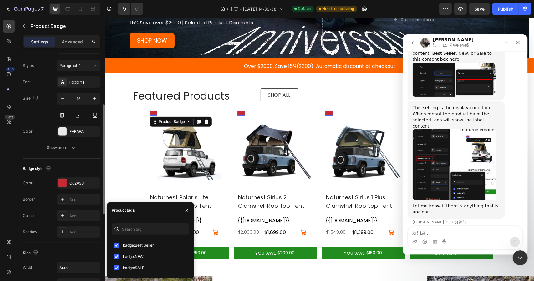
scroll to position [0, 0]
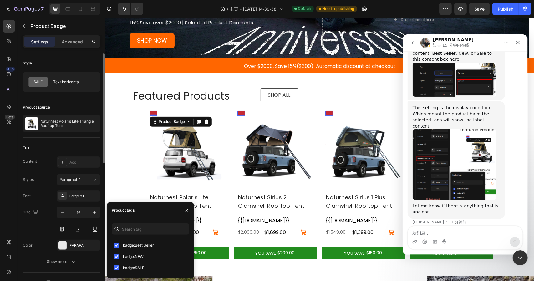
click at [44, 99] on div "Product source Naturnest Polaris Lite Triangle Rooftop Tent" at bounding box center [62, 117] width 78 height 40
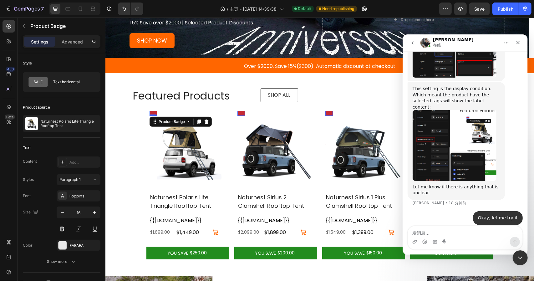
scroll to position [1529, 0]
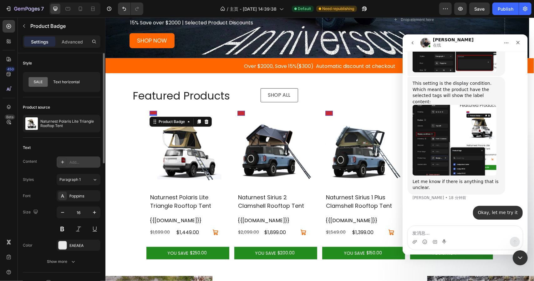
click at [78, 163] on div "Add..." at bounding box center [83, 163] width 29 height 6
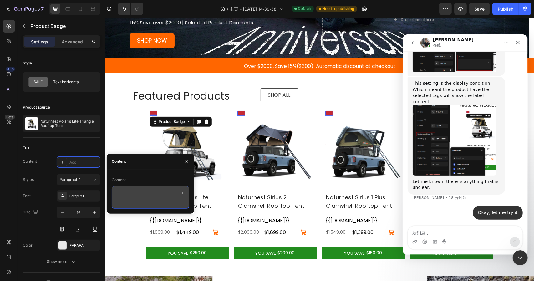
click at [143, 193] on textarea at bounding box center [151, 197] width 78 height 23
paste textarea "Best Seller NEW SALE"
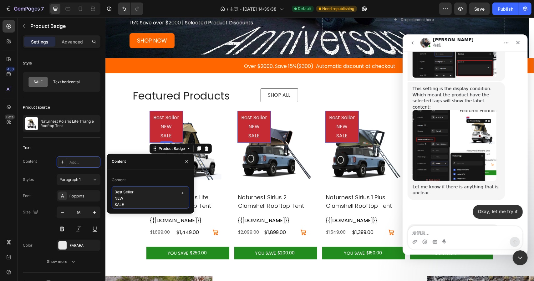
scroll to position [1523, 0]
type textarea "Best Seller NEW SALE"
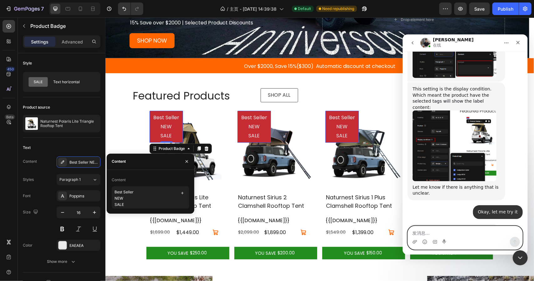
click at [466, 235] on textarea "发消息..." at bounding box center [465, 231] width 114 height 11
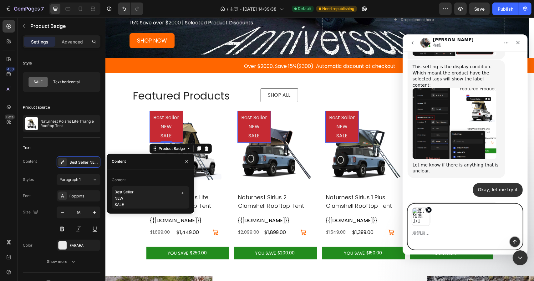
click at [511, 242] on button "发送消息…" at bounding box center [515, 241] width 10 height 10
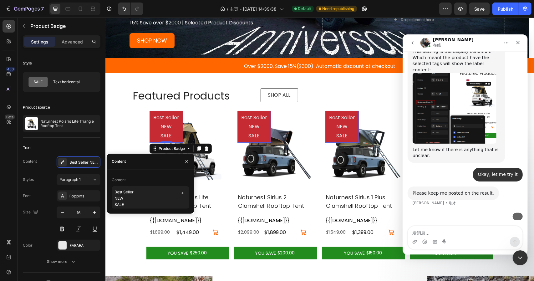
scroll to position [1572, 0]
click at [451, 233] on textarea "发消息..." at bounding box center [465, 231] width 114 height 11
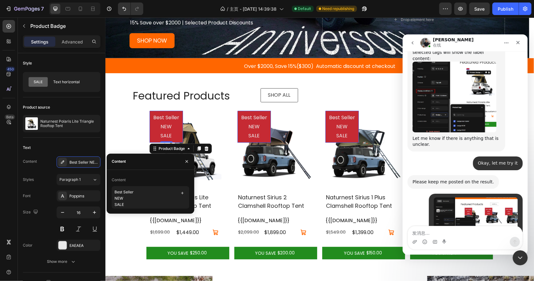
scroll to position [1591, 0]
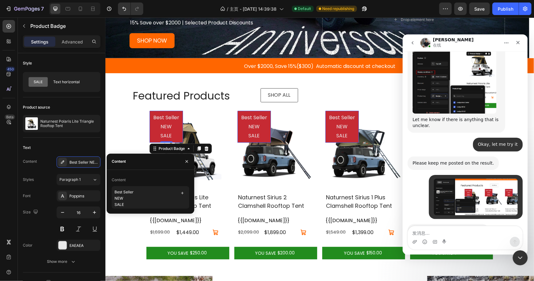
paste textarea "Something doesn't seem right"
type textarea "Something doesn't seem right"
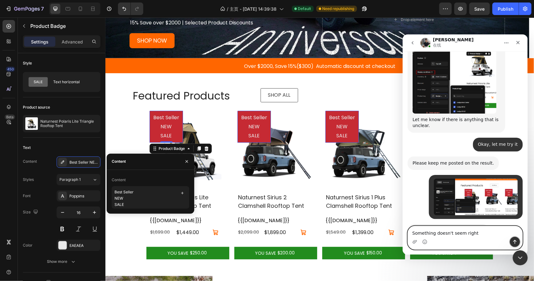
click at [514, 242] on icon "发送消息…" at bounding box center [514, 241] width 5 height 5
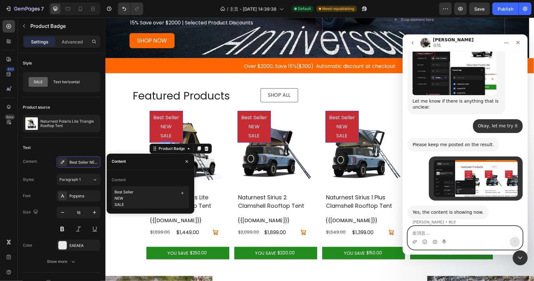
scroll to position [1610, 0]
click at [470, 234] on textarea "发消息..." at bounding box center [465, 231] width 114 height 11
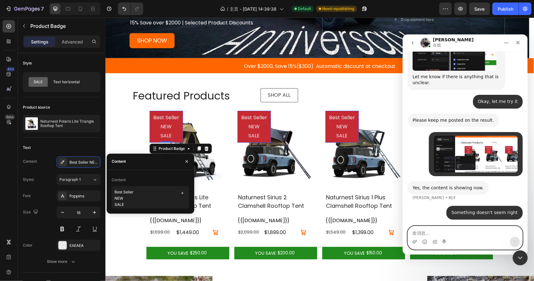
paste textarea "I want each product to display its own label, but if I fill it out like this, a…"
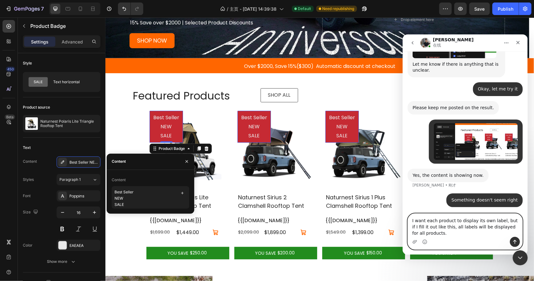
type textarea "I want each product to display its own label, but if I fill it out like this, a…"
click at [512, 242] on button "发送消息…" at bounding box center [515, 241] width 10 height 10
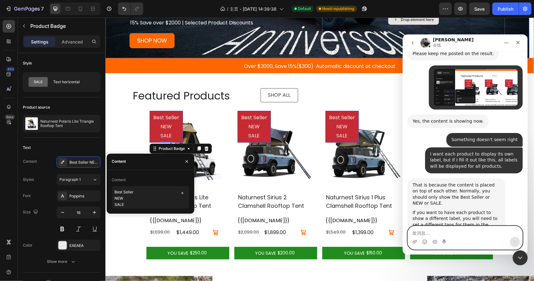
scroll to position [1701, 0]
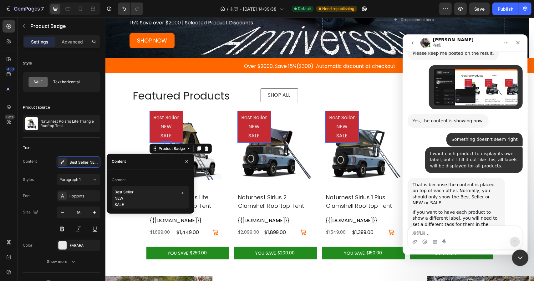
click at [518, 256] on icon "关闭 Intercom Messenger" at bounding box center [520, 257] width 8 height 8
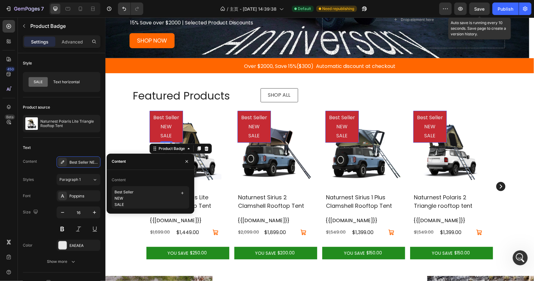
click at [485, 8] on span "Save" at bounding box center [480, 8] width 10 height 5
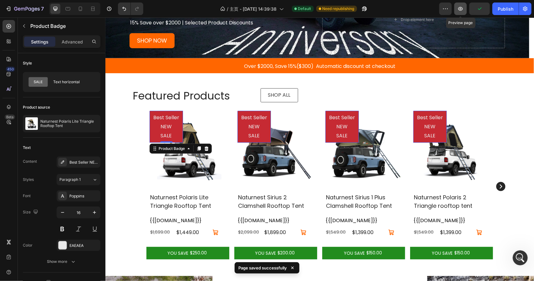
click at [461, 8] on icon "button" at bounding box center [461, 9] width 2 height 2
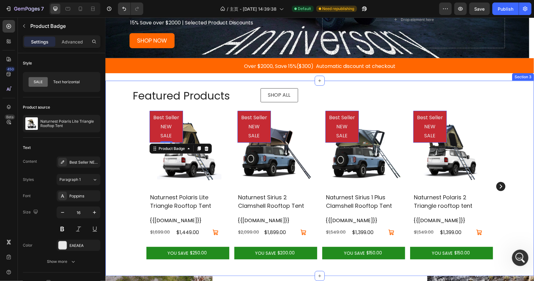
click at [526, 254] on div "打开 Intercom Messenger" at bounding box center [519, 257] width 21 height 21
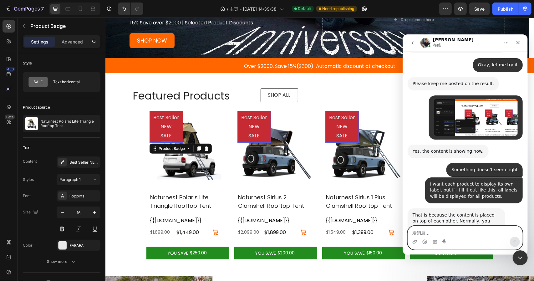
paste textarea "I have set different labels for the first two products"
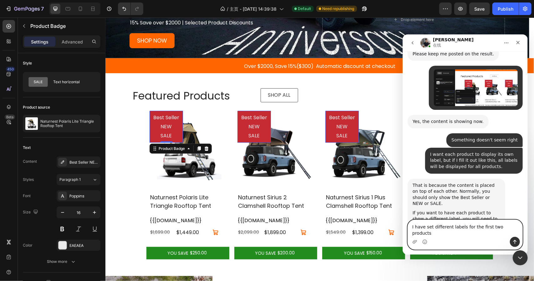
type textarea "I have set different labels for the first two products"
click at [516, 240] on icon "发送消息…" at bounding box center [514, 241] width 5 height 5
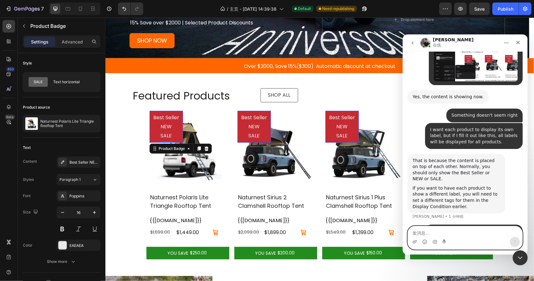
scroll to position [1750, 0]
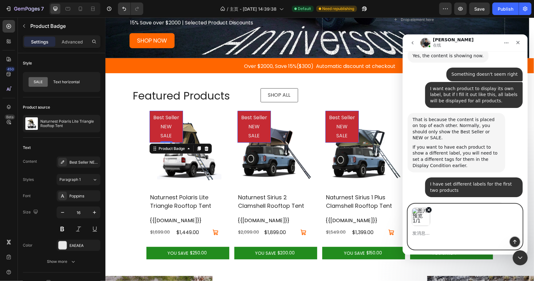
click at [512, 241] on icon "发送消息…" at bounding box center [514, 241] width 5 height 5
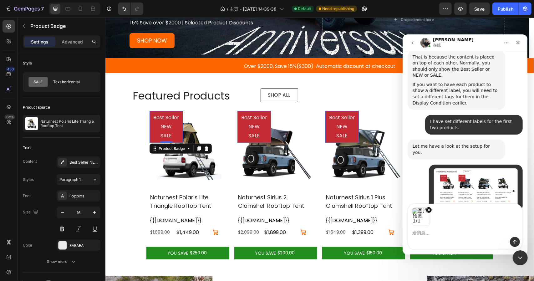
scroll to position [1838, 0]
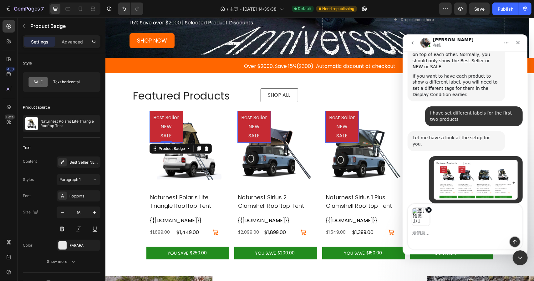
click at [514, 240] on icon "发送消息…" at bounding box center [514, 241] width 5 height 5
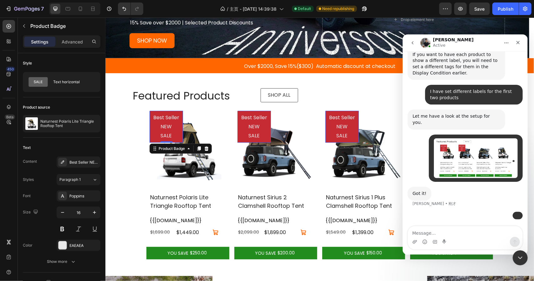
click at [457, 231] on textarea "Message…" at bounding box center [465, 231] width 114 height 11
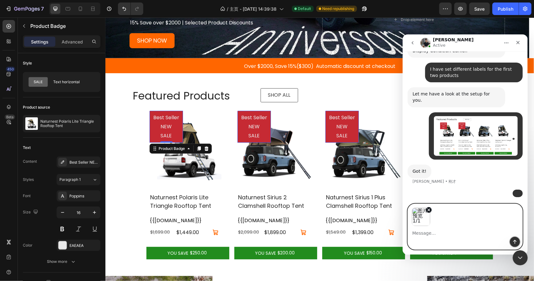
click at [512, 242] on icon "发送消息…" at bounding box center [514, 241] width 5 height 5
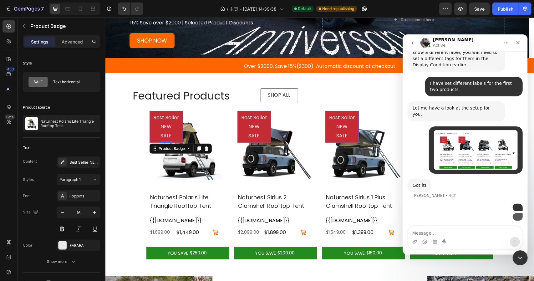
scroll to position [1927, 0]
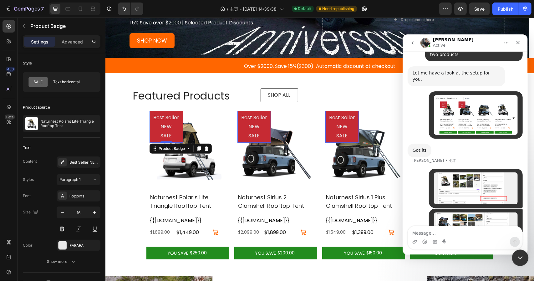
click at [516, 257] on icon "关闭 Intercom Messenger" at bounding box center [520, 257] width 8 height 8
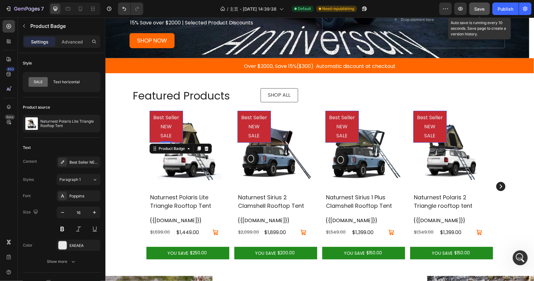
click at [473, 11] on button "Save" at bounding box center [479, 9] width 21 height 13
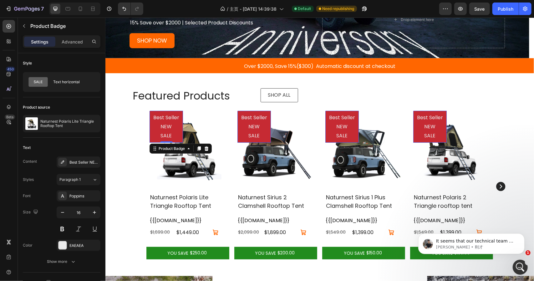
scroll to position [2004, 0]
click at [451, 247] on p "Tony • 刚才" at bounding box center [476, 247] width 81 height 6
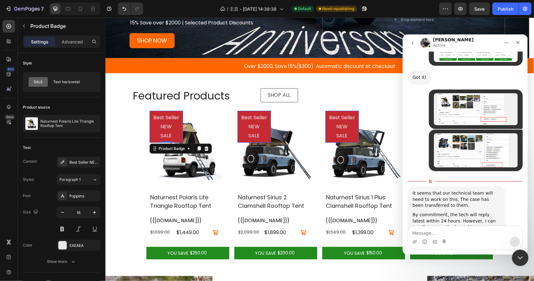
scroll to position [2014, 0]
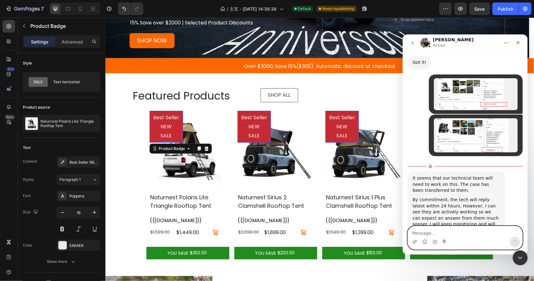
click at [433, 234] on textarea "Message…" at bounding box center [465, 231] width 114 height 11
paste textarea "Please help me solve it within 7 hours as much as possible. I have to go to Ind…"
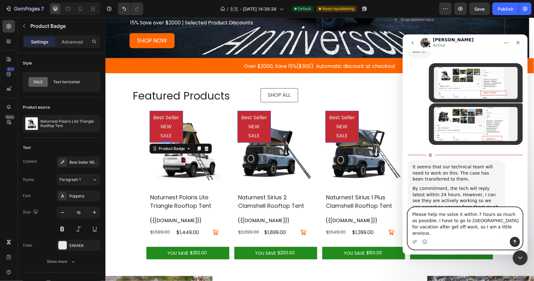
scroll to position [2026, 0]
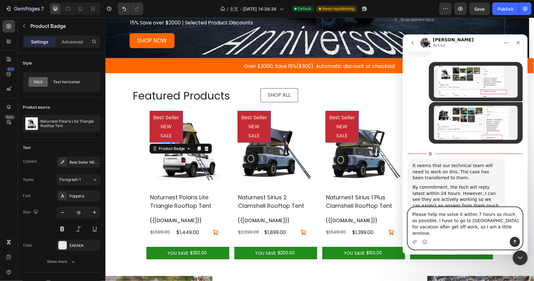
type textarea "Please help me solve it within 7 hours as much as possible. I have to go to Ind…"
click at [511, 240] on button "发送消息…" at bounding box center [515, 241] width 10 height 10
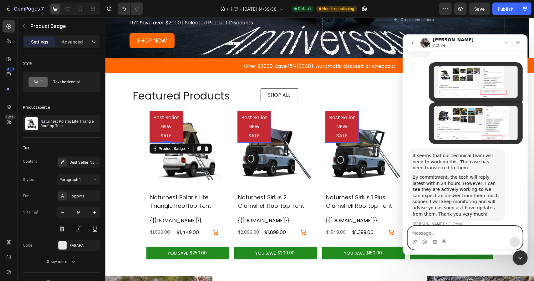
scroll to position [2041, 0]
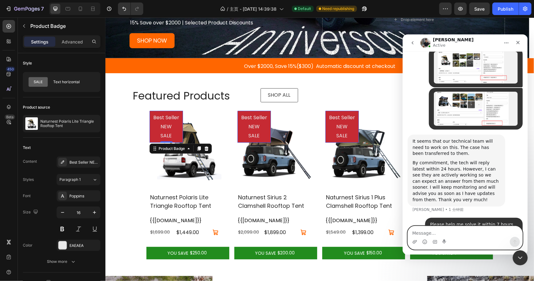
click at [474, 233] on textarea "Message…" at bounding box center [465, 231] width 114 height 11
click at [523, 257] on icon "关闭 Intercom Messenger" at bounding box center [520, 257] width 8 height 8
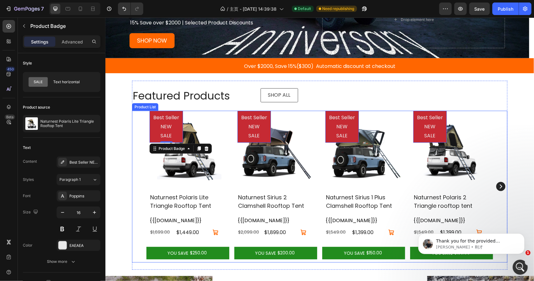
scroll to position [2078, 0]
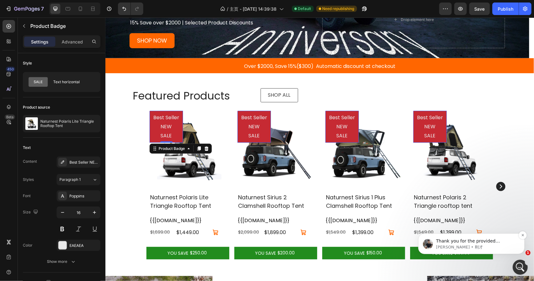
click at [498, 245] on p "Tony • 刚才" at bounding box center [476, 247] width 81 height 6
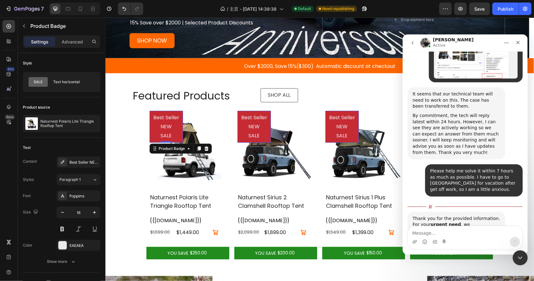
scroll to position [2088, 0]
click at [523, 253] on div "关闭 Intercom Messenger" at bounding box center [519, 256] width 15 height 15
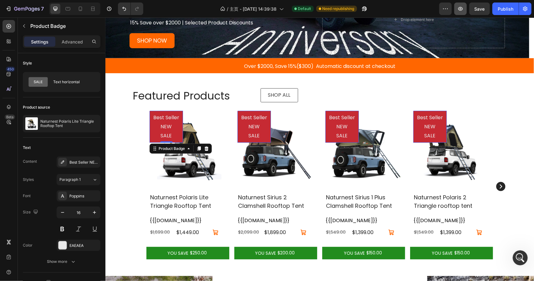
scroll to position [2112, 0]
click at [171, 126] on pre "Best Seller NEW SALE" at bounding box center [165, 126] width 33 height 32
click at [205, 150] on icon at bounding box center [206, 148] width 4 height 4
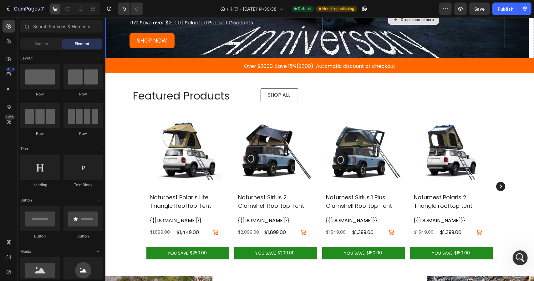
scroll to position [1, 0]
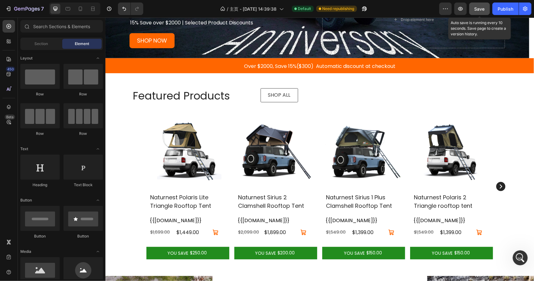
click at [480, 5] on button "Save" at bounding box center [479, 9] width 21 height 13
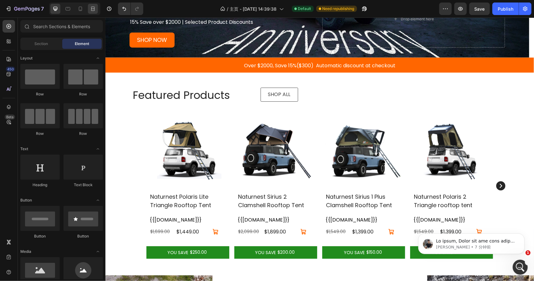
scroll to position [0, 0]
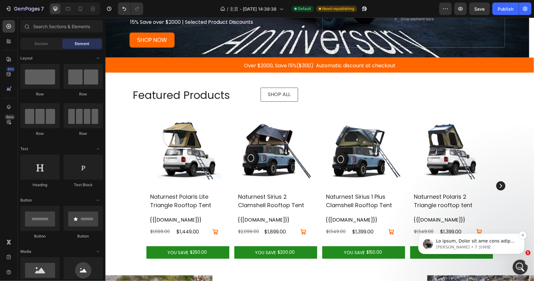
click at [475, 245] on p "Tony • 7 分钟前" at bounding box center [476, 247] width 81 height 6
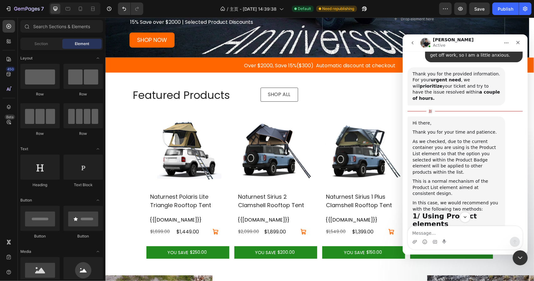
scroll to position [2171, 0]
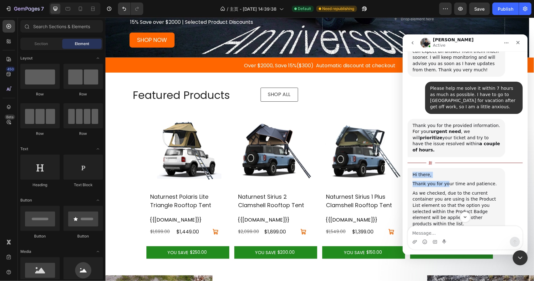
drag, startPoint x: 410, startPoint y: 135, endPoint x: 448, endPoint y: 149, distance: 40.0
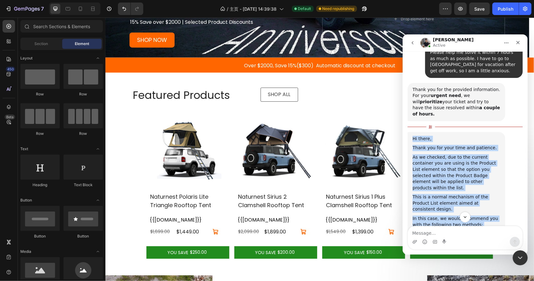
scroll to position [2327, 0]
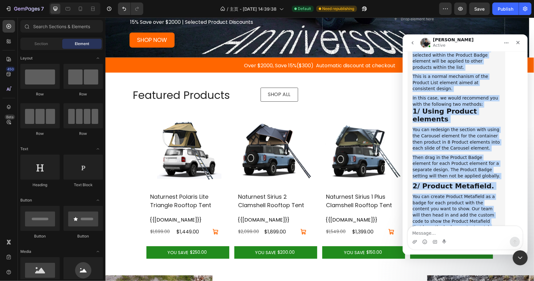
drag, startPoint x: 411, startPoint y: 136, endPoint x: 475, endPoint y: 207, distance: 95.9
click at [475, 207] on div "Hi there, Thank you for your time and patience. As we checked, due to the curre…" at bounding box center [456, 133] width 98 height 244
copy div "Hi there, Thank you for your time and patience. As we checked, due to the curre…"
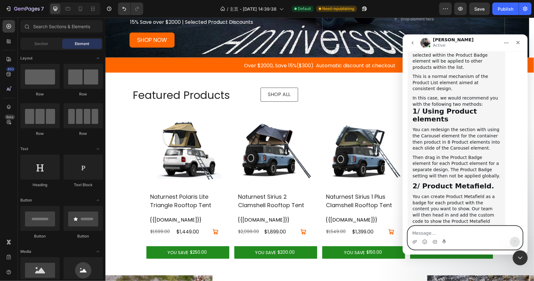
click at [453, 233] on textarea "Message…" at bounding box center [465, 231] width 114 height 11
paste textarea "I'll use the carousel element for now."
type textarea "I'll use the carousel element for now."
click at [515, 241] on icon "发送消息…" at bounding box center [514, 242] width 3 height 4
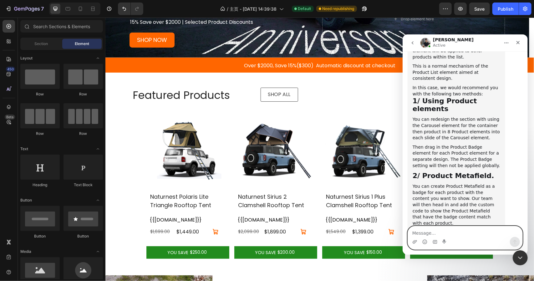
scroll to position [2336, 0]
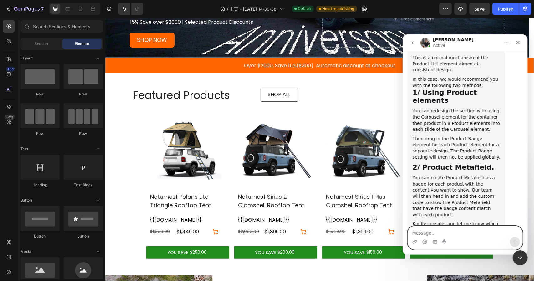
click at [481, 228] on textarea "Message…" at bounding box center [465, 231] width 114 height 11
click at [520, 259] on icon "关闭 Intercom Messenger" at bounding box center [520, 257] width 8 height 8
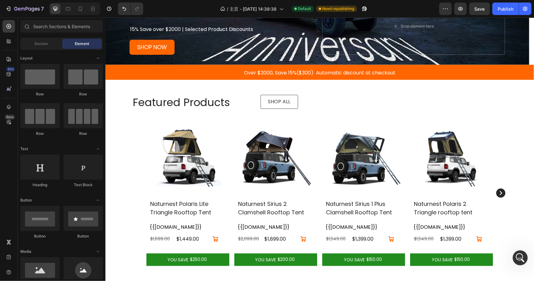
scroll to position [2359, 0]
click at [478, 8] on span "Save" at bounding box center [480, 8] width 10 height 5
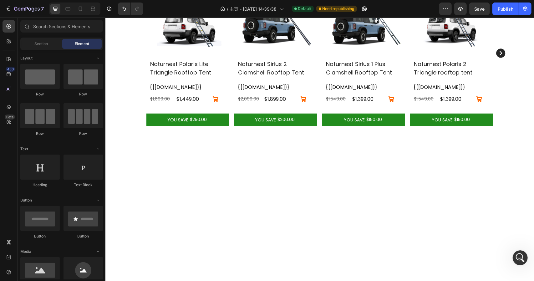
scroll to position [0, 0]
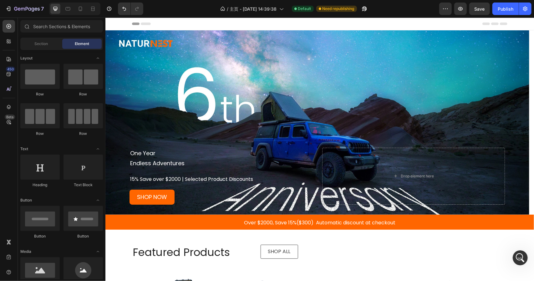
drag, startPoint x: 532, startPoint y: 202, endPoint x: 610, endPoint y: 26, distance: 192.3
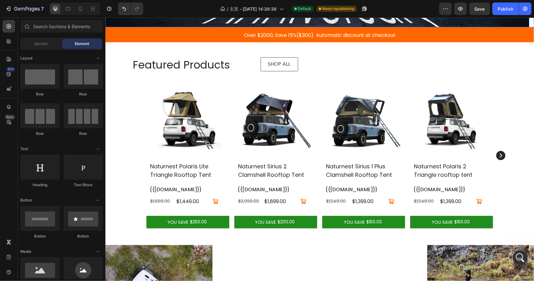
scroll to position [188, 0]
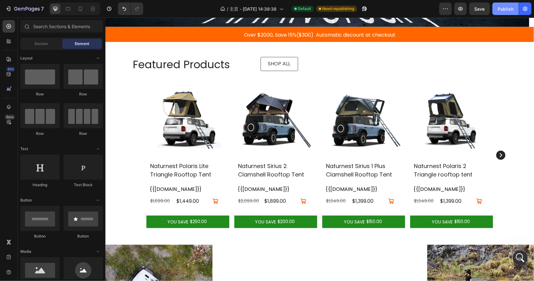
click at [507, 10] on div "Publish" at bounding box center [506, 9] width 16 height 7
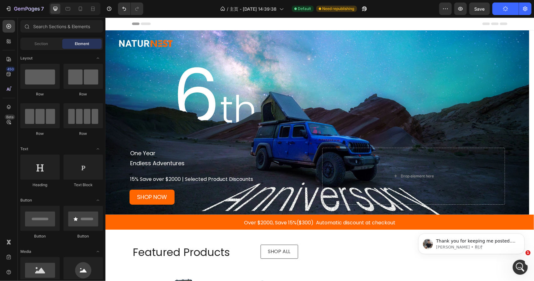
scroll to position [2366, 0]
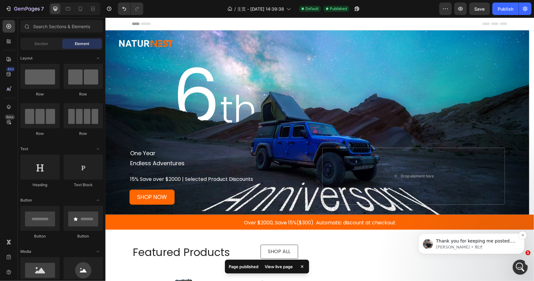
click at [476, 243] on span "Thank you for keeping me posted. May I know if there is anything else that I ca…" at bounding box center [475, 247] width 79 height 18
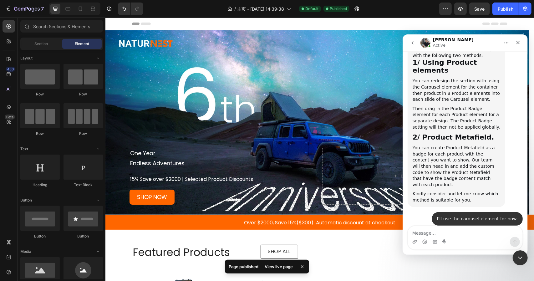
click at [447, 232] on textarea "Message…" at bounding box center [465, 231] width 114 height 11
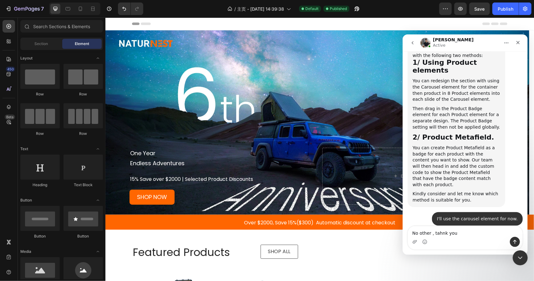
click at [442, 231] on textarea "No other , tahnk you" at bounding box center [465, 231] width 114 height 11
type textarea "No other , thank you"
click at [514, 242] on icon "发送消息…" at bounding box center [514, 242] width 3 height 4
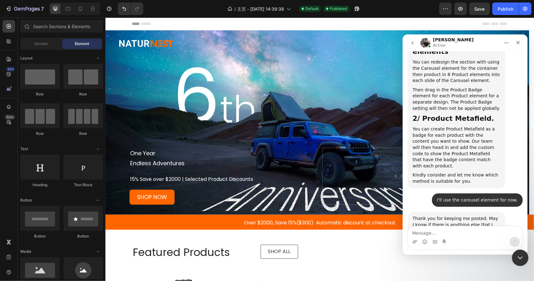
click at [518, 258] on icon "关闭 Intercom Messenger" at bounding box center [520, 257] width 8 height 8
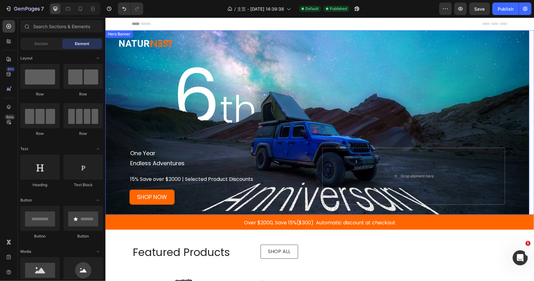
scroll to position [2581, 0]
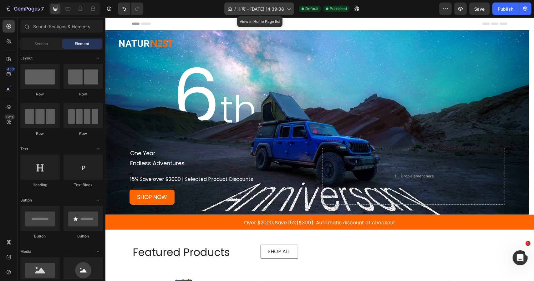
click at [262, 13] on div "/ 主页 - Mar 20, 14:39:38" at bounding box center [259, 9] width 70 height 13
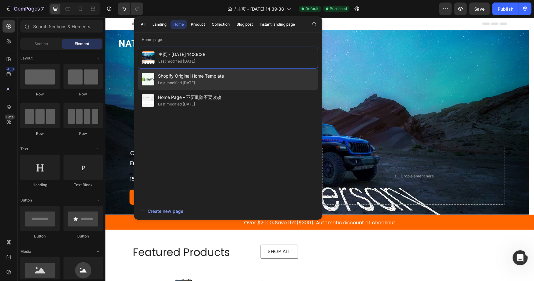
scroll to position [2556, 0]
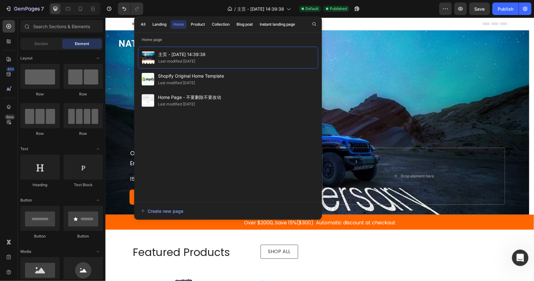
click at [526, 258] on div "打开 Intercom Messenger" at bounding box center [519, 257] width 21 height 21
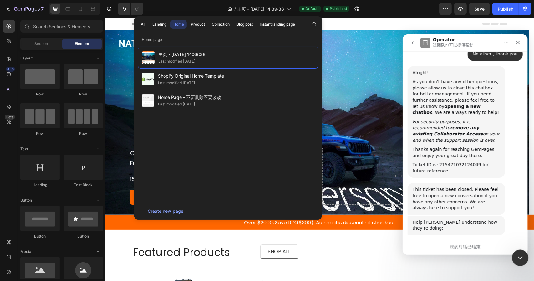
click at [525, 258] on div "关闭 Intercom Messenger" at bounding box center [519, 256] width 15 height 15
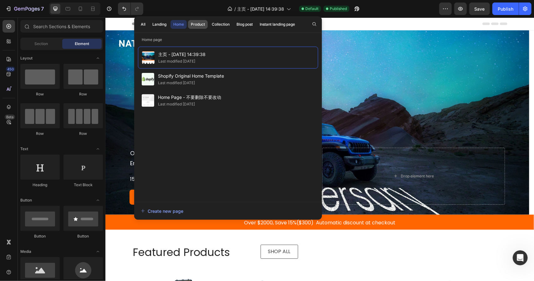
click at [191, 24] on div "Product" at bounding box center [198, 25] width 14 height 6
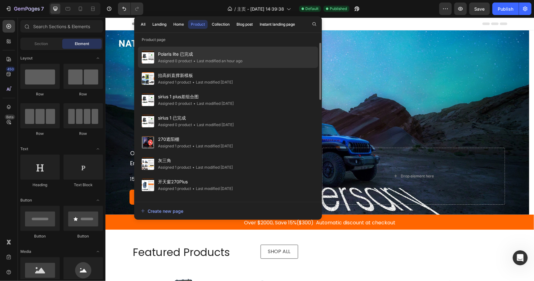
click at [209, 51] on span "Polaris lite 已完成" at bounding box center [200, 54] width 84 height 8
